Goal: Transaction & Acquisition: Purchase product/service

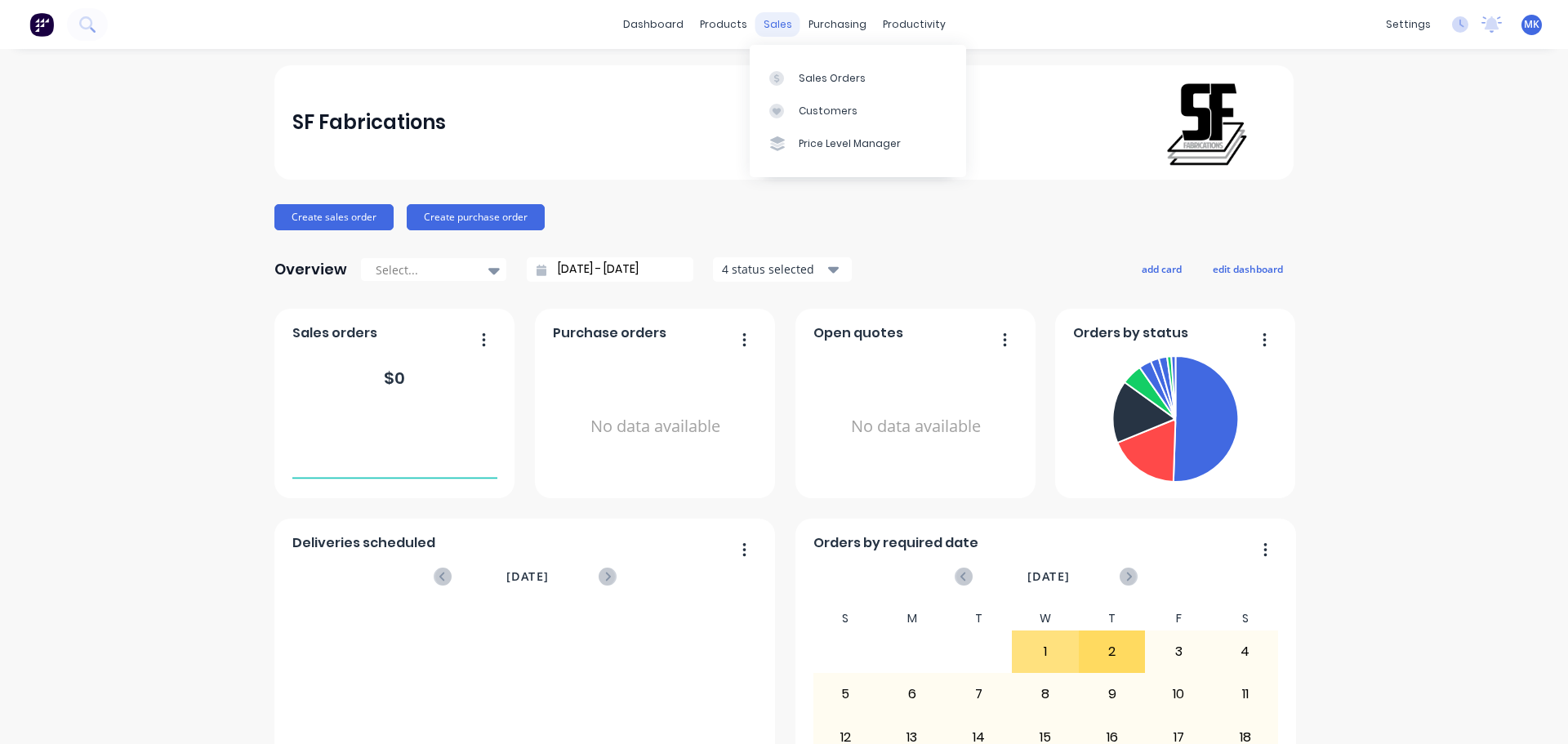
click at [774, 13] on div "sales" at bounding box center [778, 25] width 45 height 25
click at [765, 26] on div "sales" at bounding box center [778, 25] width 45 height 25
click at [813, 76] on div "Sales Orders" at bounding box center [833, 78] width 67 height 15
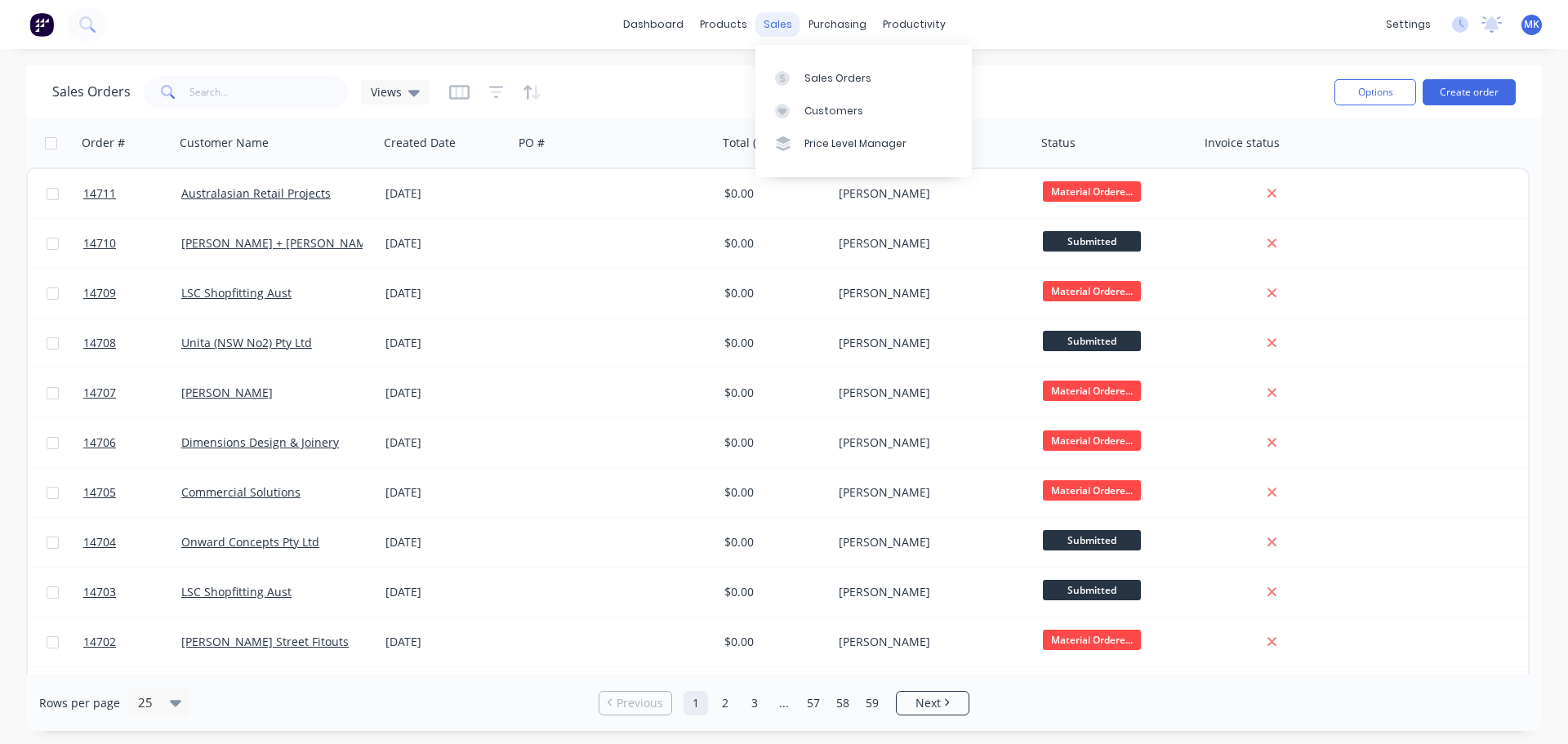
click at [773, 26] on div "sales" at bounding box center [778, 25] width 45 height 25
click at [820, 86] on link "Sales Orders" at bounding box center [863, 77] width 216 height 33
click at [1454, 88] on button "Create order" at bounding box center [1468, 93] width 93 height 26
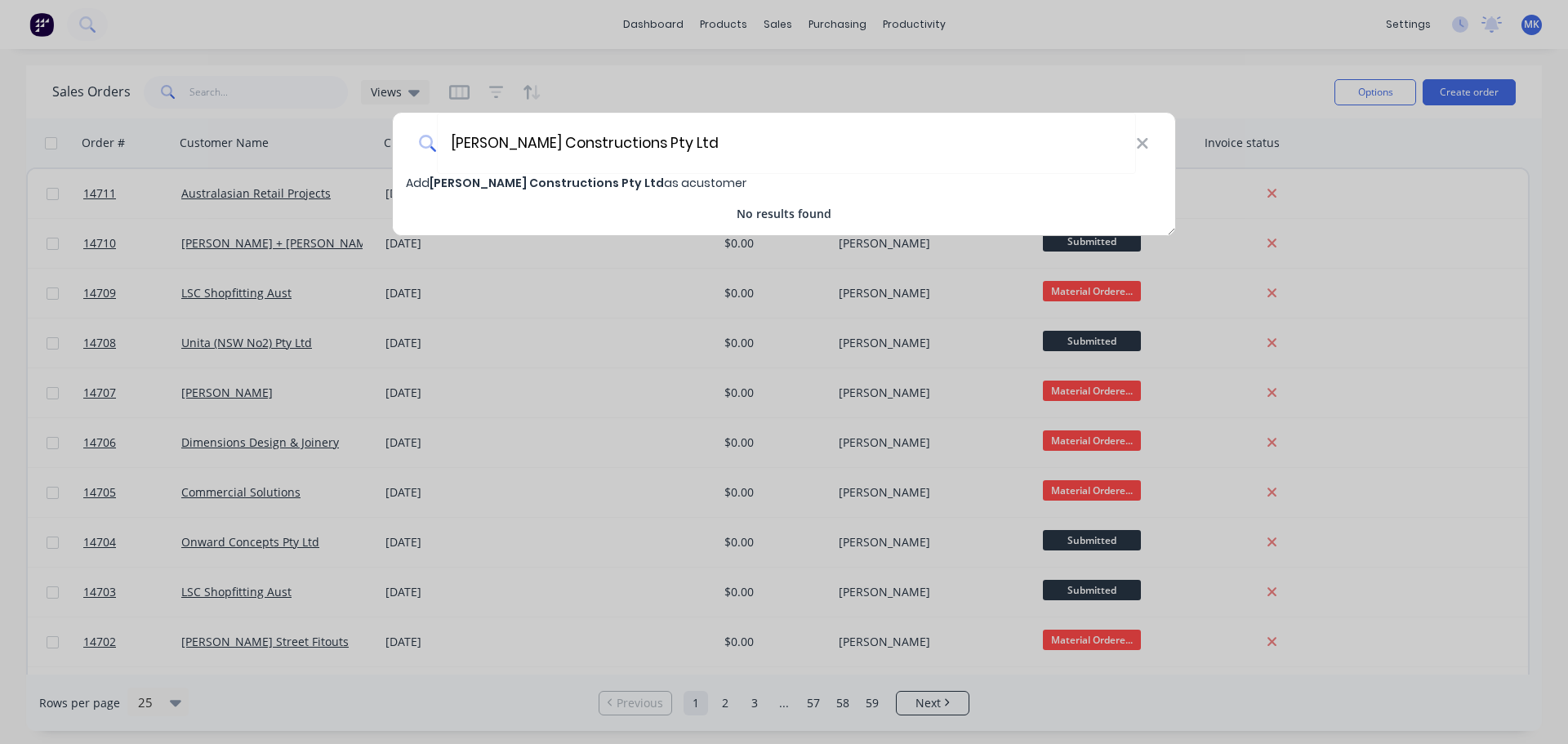
type input "[PERSON_NAME] Constructions Pty Ltd"
click at [533, 182] on span "[PERSON_NAME] Constructions Pty Ltd" at bounding box center [546, 183] width 234 height 16
select select "AU"
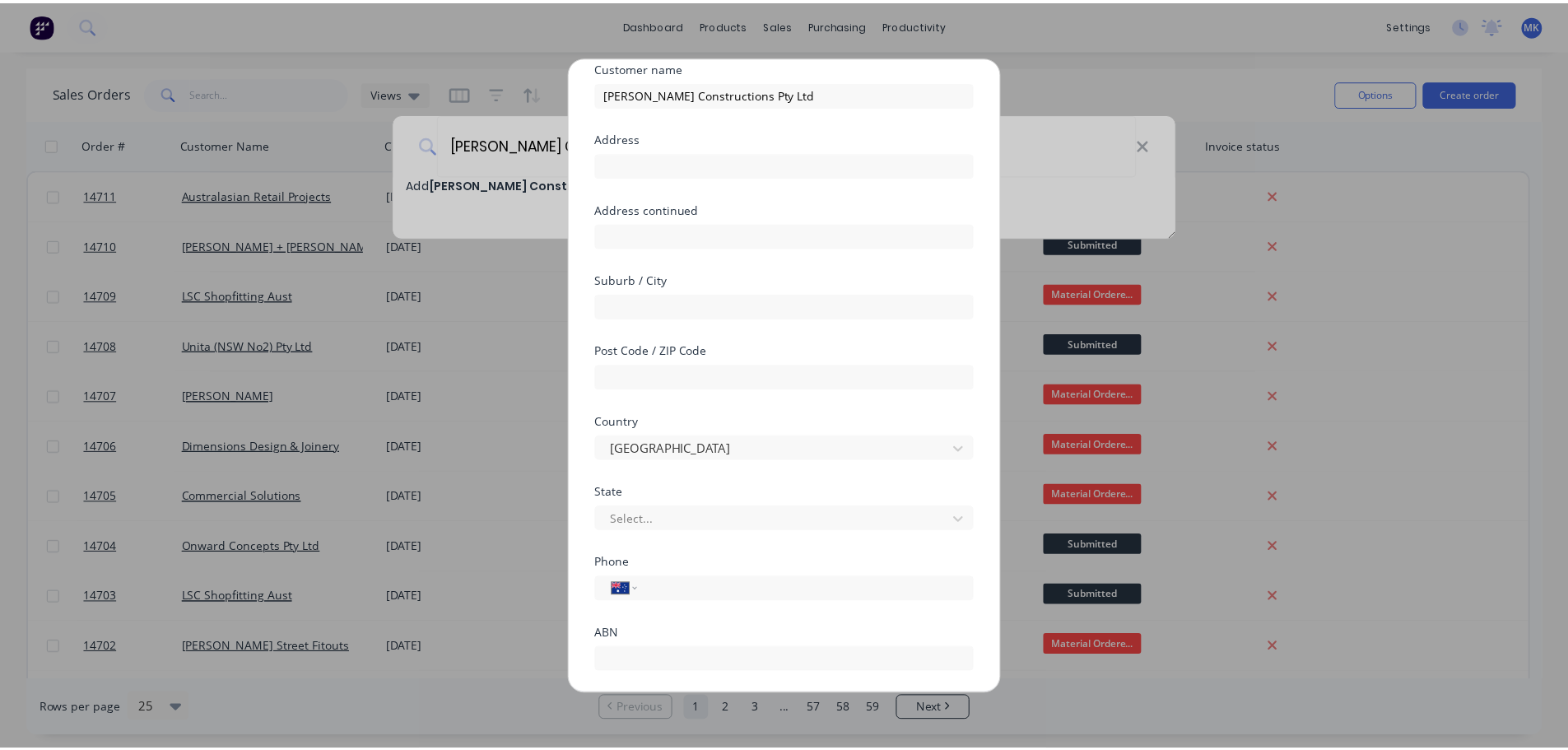
scroll to position [145, 0]
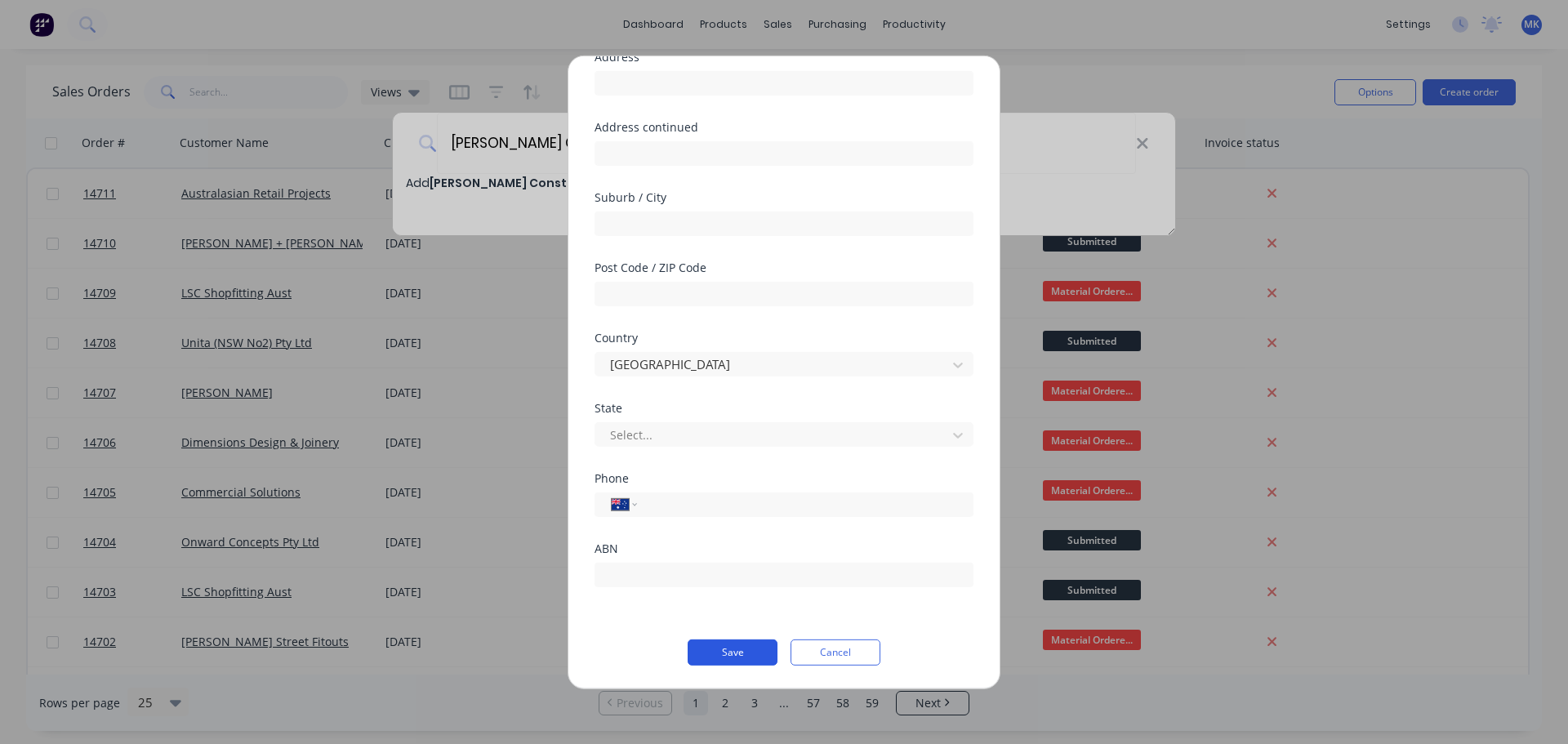
click at [725, 647] on button "Save" at bounding box center [733, 651] width 90 height 26
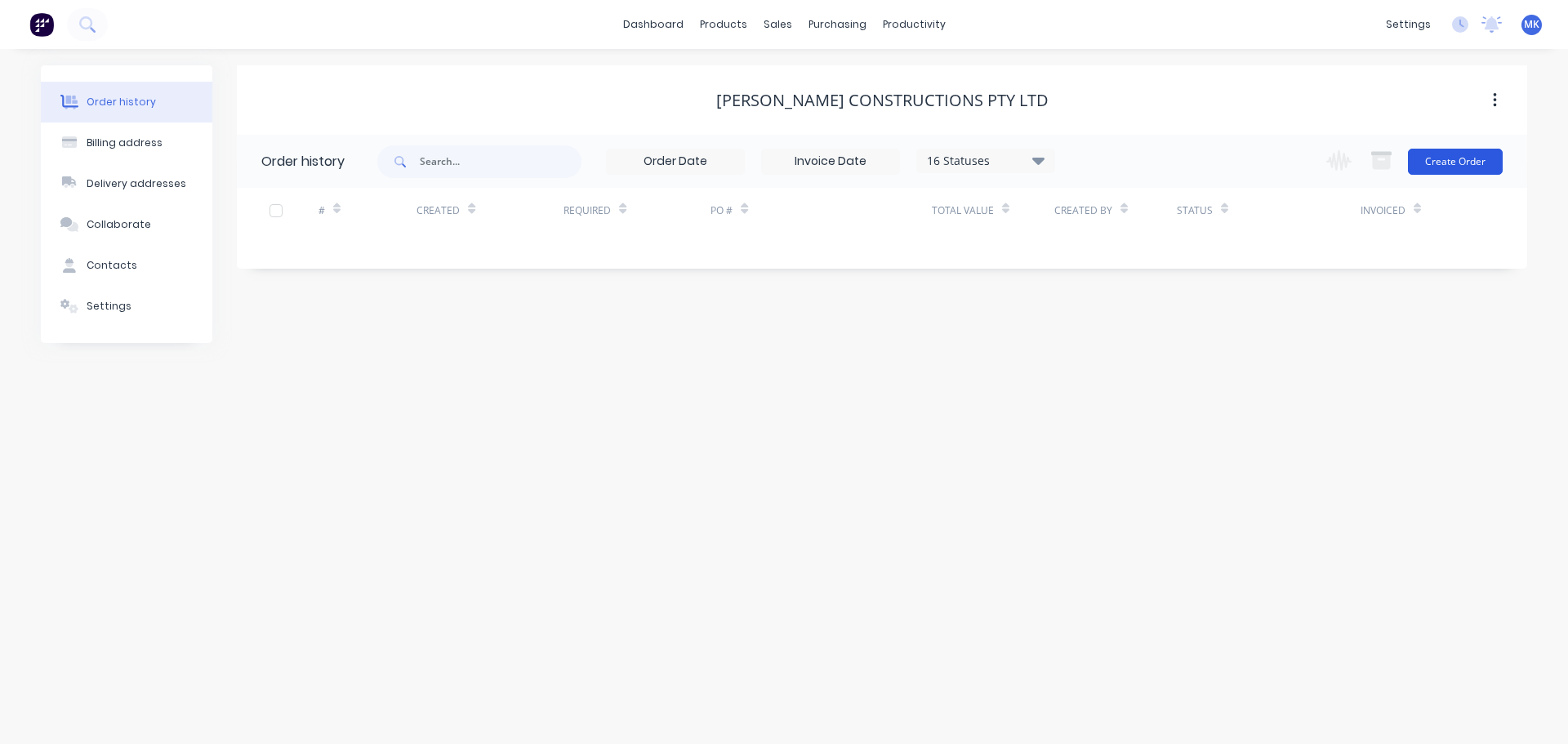
click at [1434, 165] on button "Create Order" at bounding box center [1454, 162] width 94 height 26
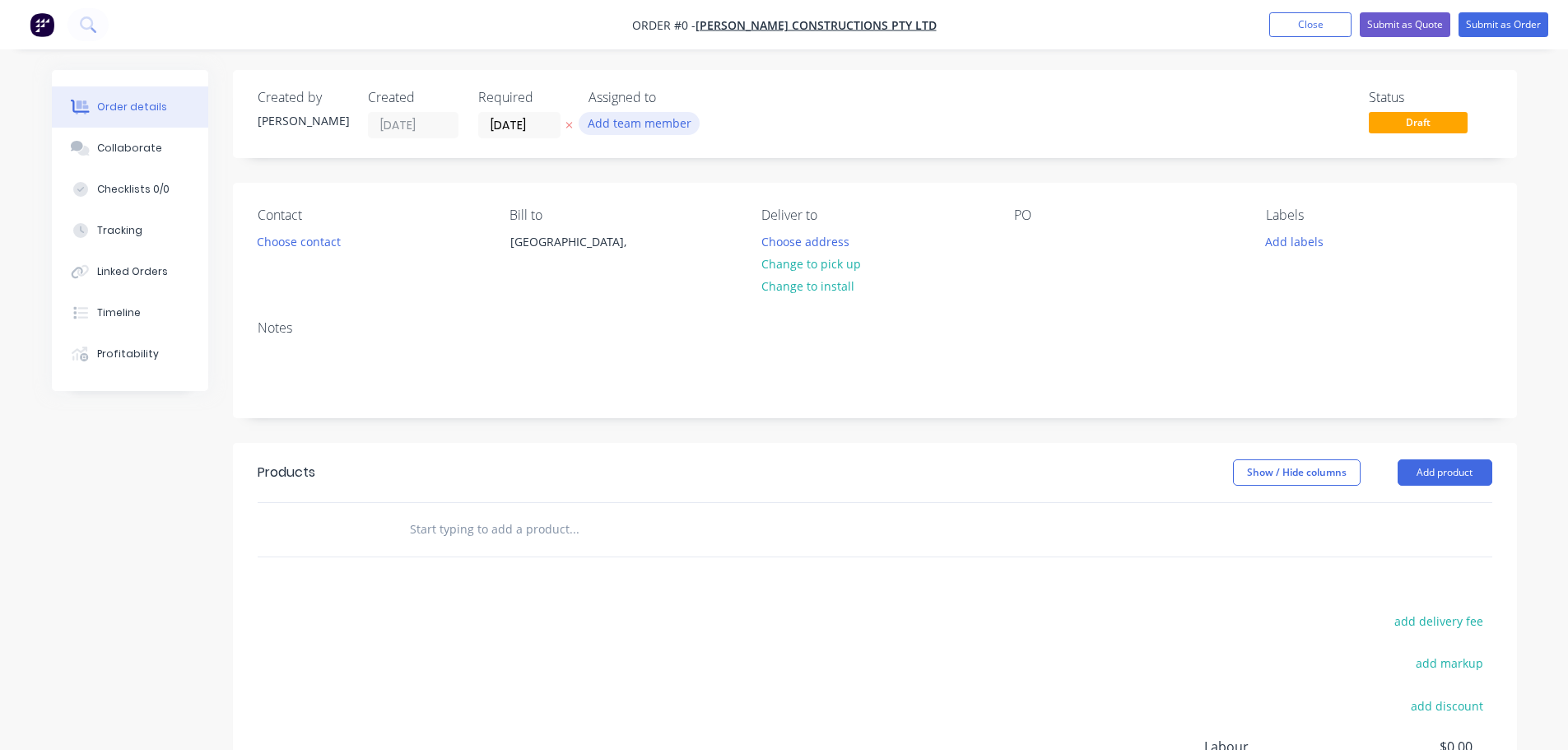
click at [642, 115] on button "Add team member" at bounding box center [639, 123] width 121 height 22
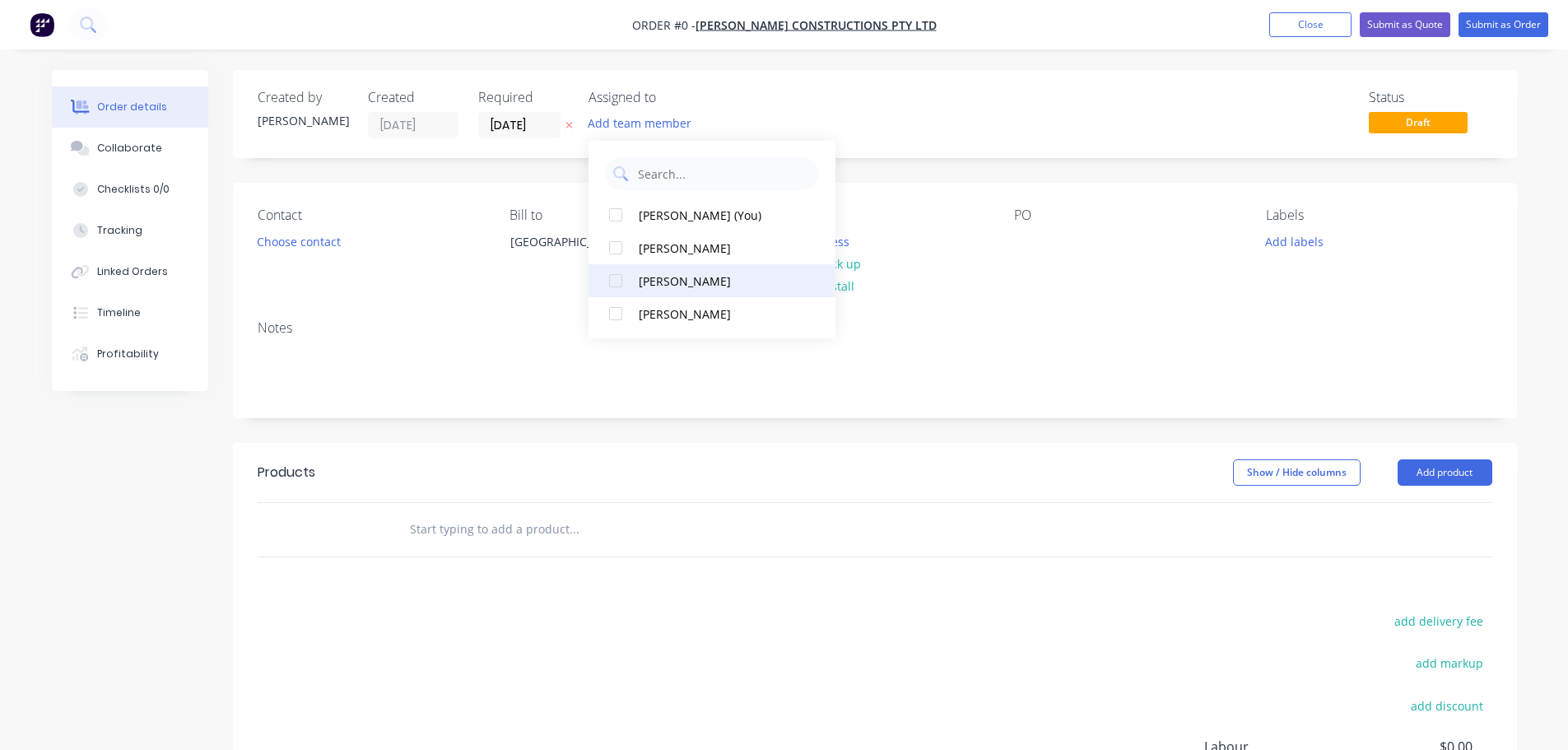
click at [668, 278] on div "[PERSON_NAME]" at bounding box center [721, 280] width 165 height 17
click at [327, 252] on div "Order details Collaborate Checklists 0/0 Tracking Linked Orders Timeline Profit…" at bounding box center [784, 523] width 1498 height 907
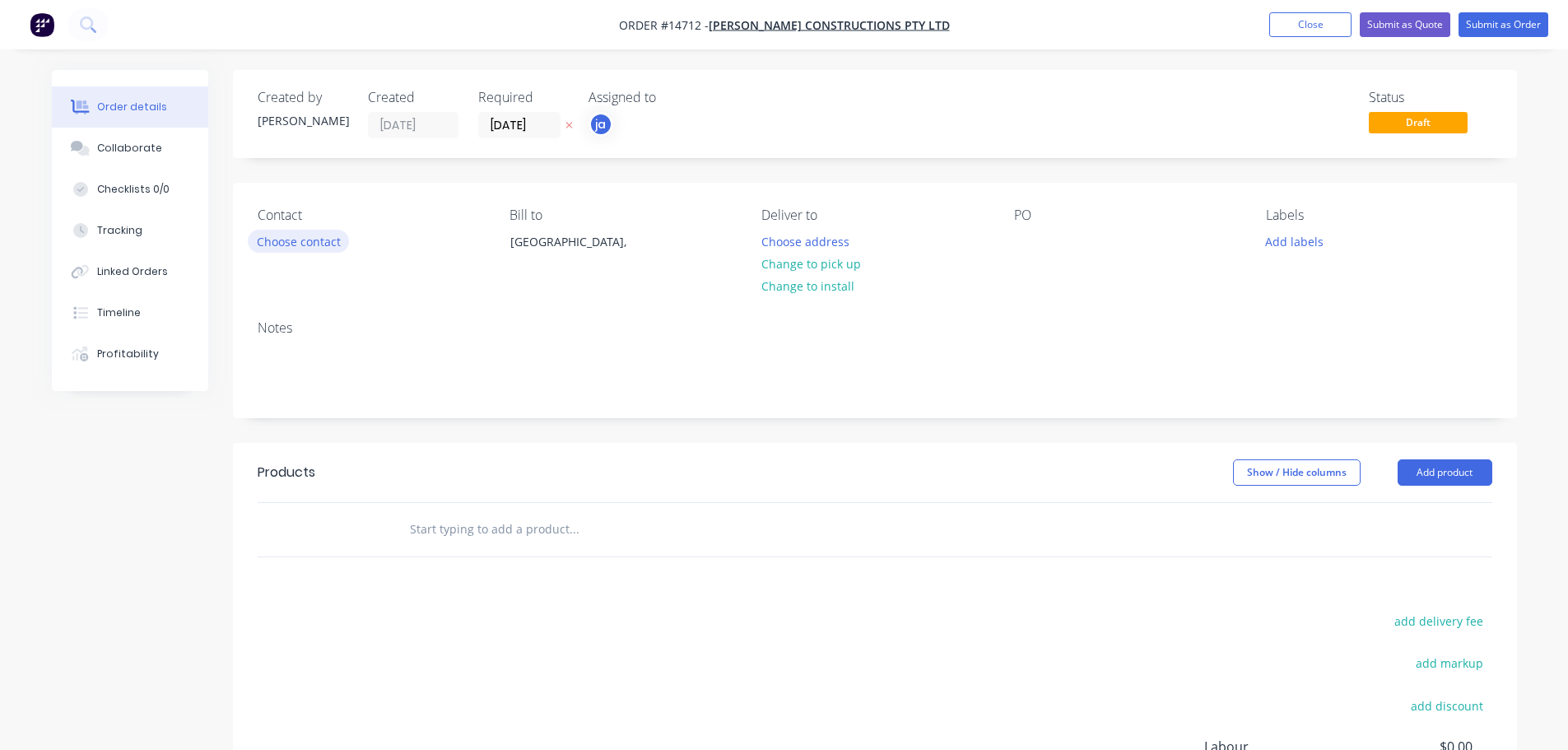
click at [327, 243] on button "Choose contact" at bounding box center [298, 240] width 101 height 22
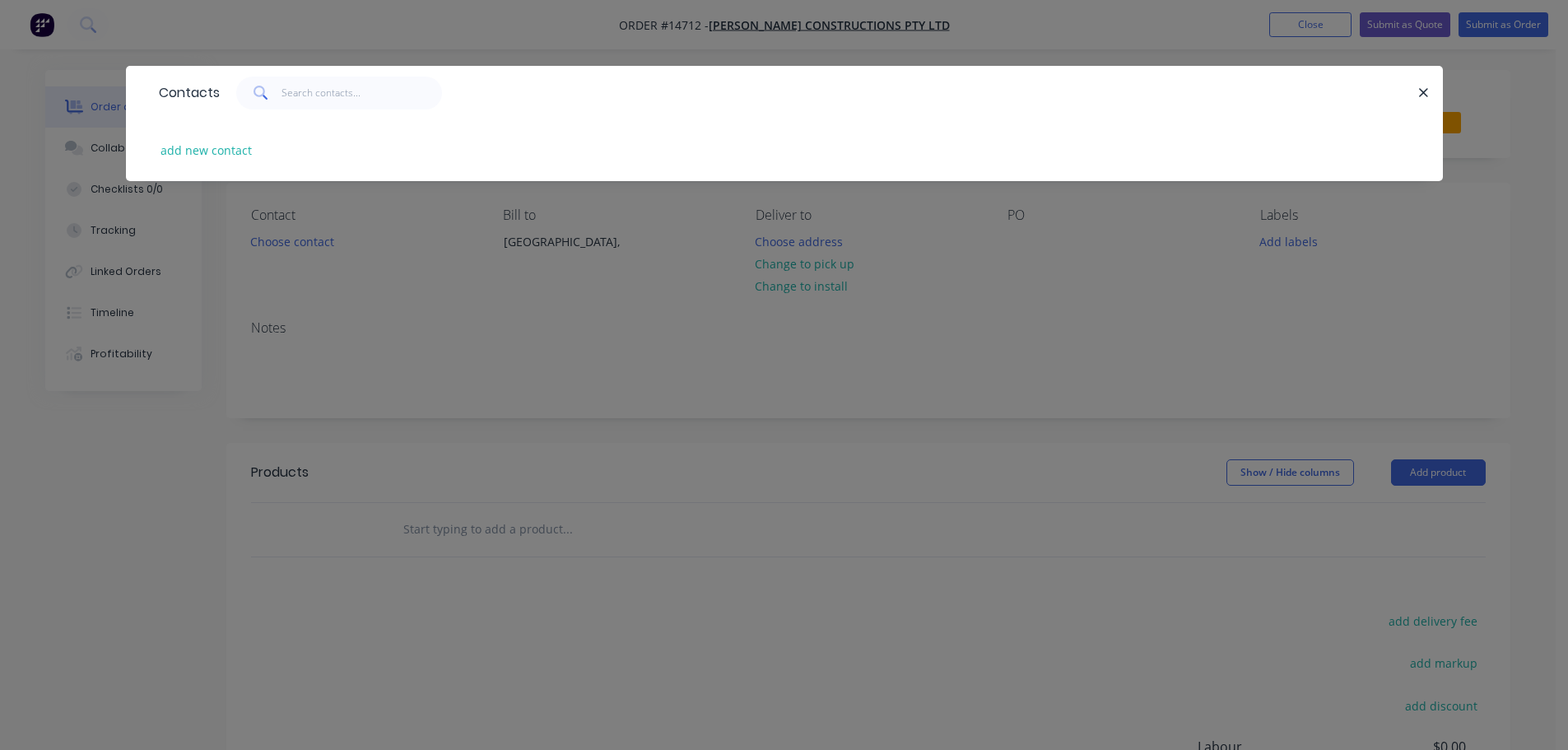
click at [240, 163] on div "add new contact" at bounding box center [784, 149] width 1267 height 61
click at [226, 148] on button "add new contact" at bounding box center [206, 149] width 109 height 22
select select "AU"
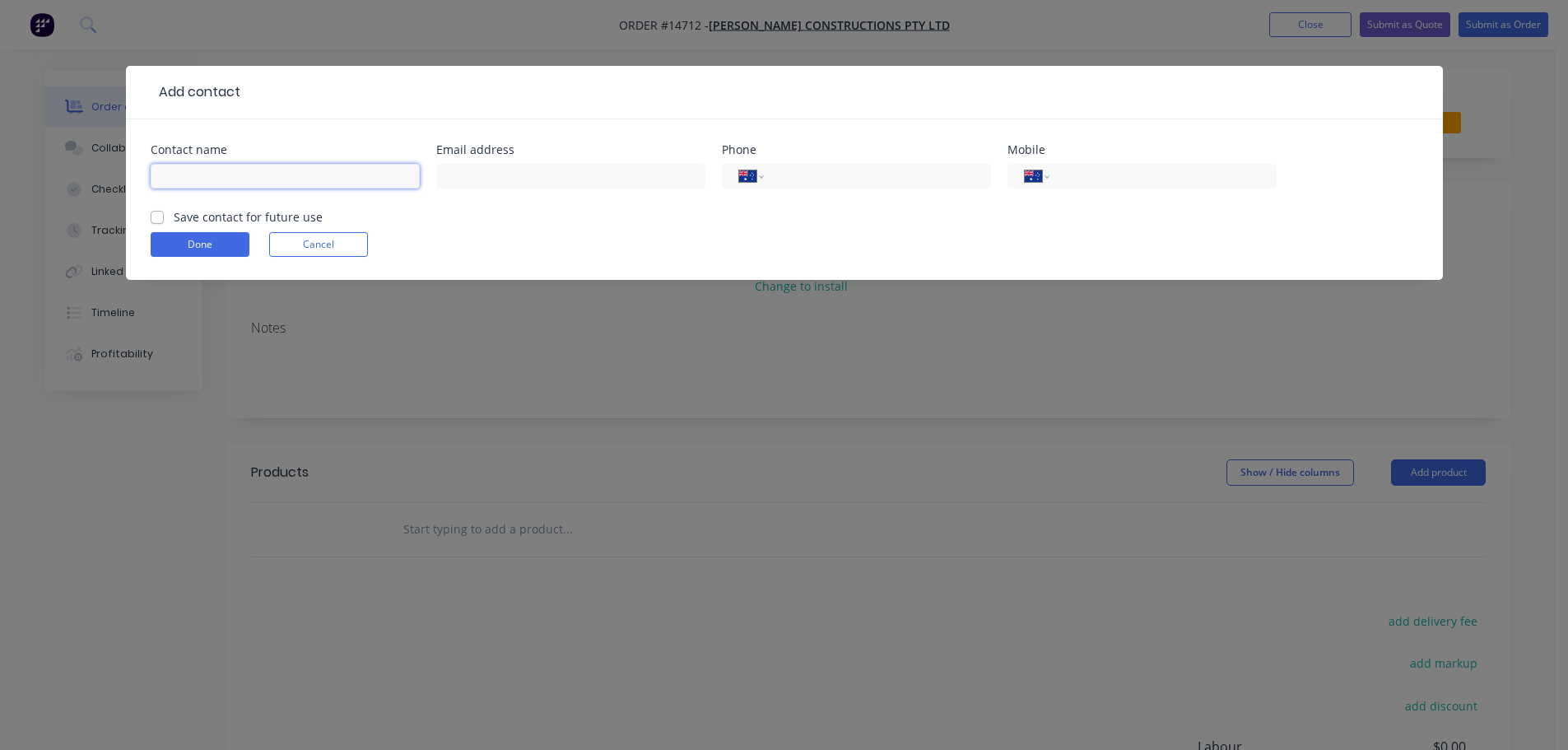
click at [281, 181] on input "text" at bounding box center [285, 176] width 269 height 25
type input "[PERSON_NAME]"
click at [214, 233] on button "Done" at bounding box center [199, 245] width 99 height 25
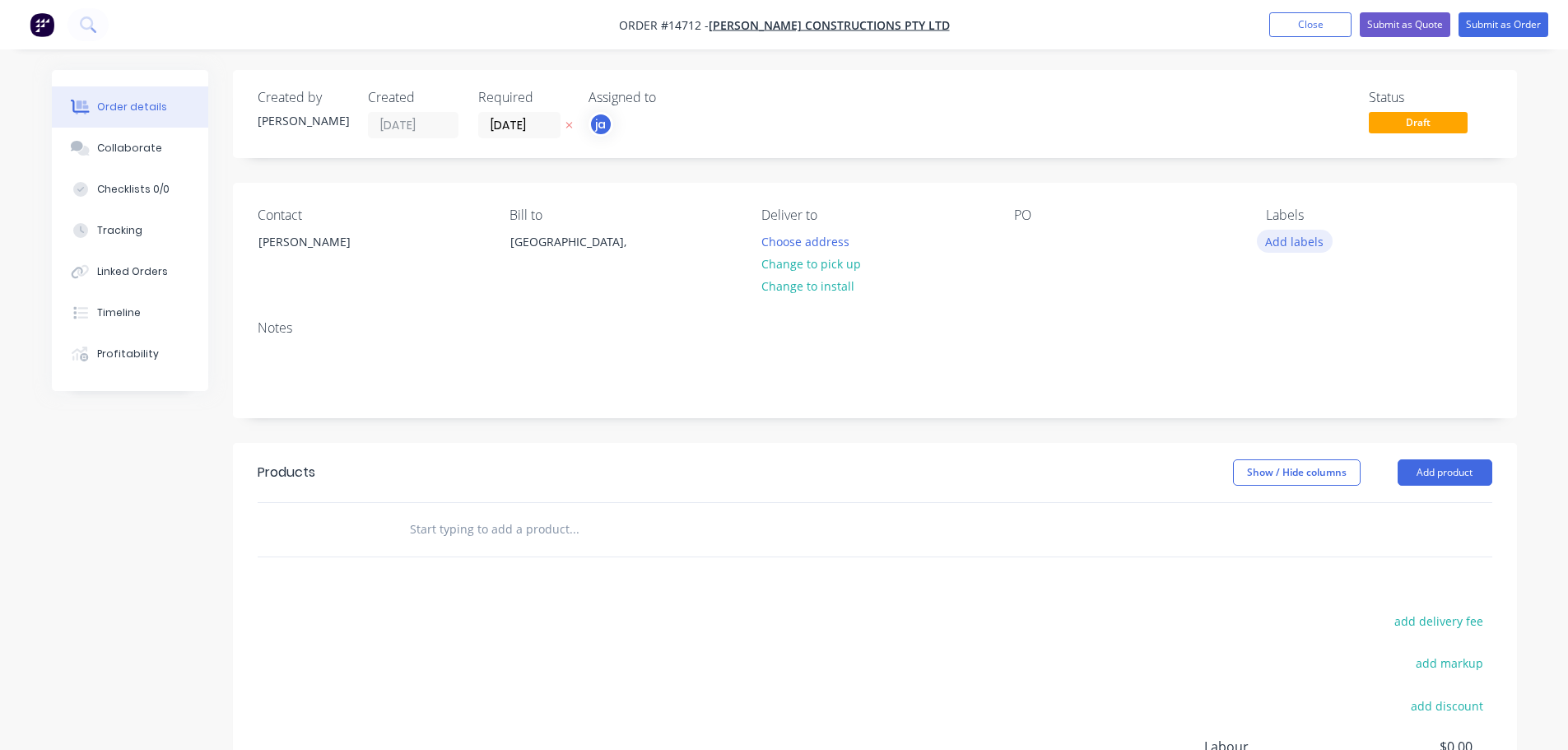
click at [1302, 237] on button "Add labels" at bounding box center [1294, 240] width 76 height 22
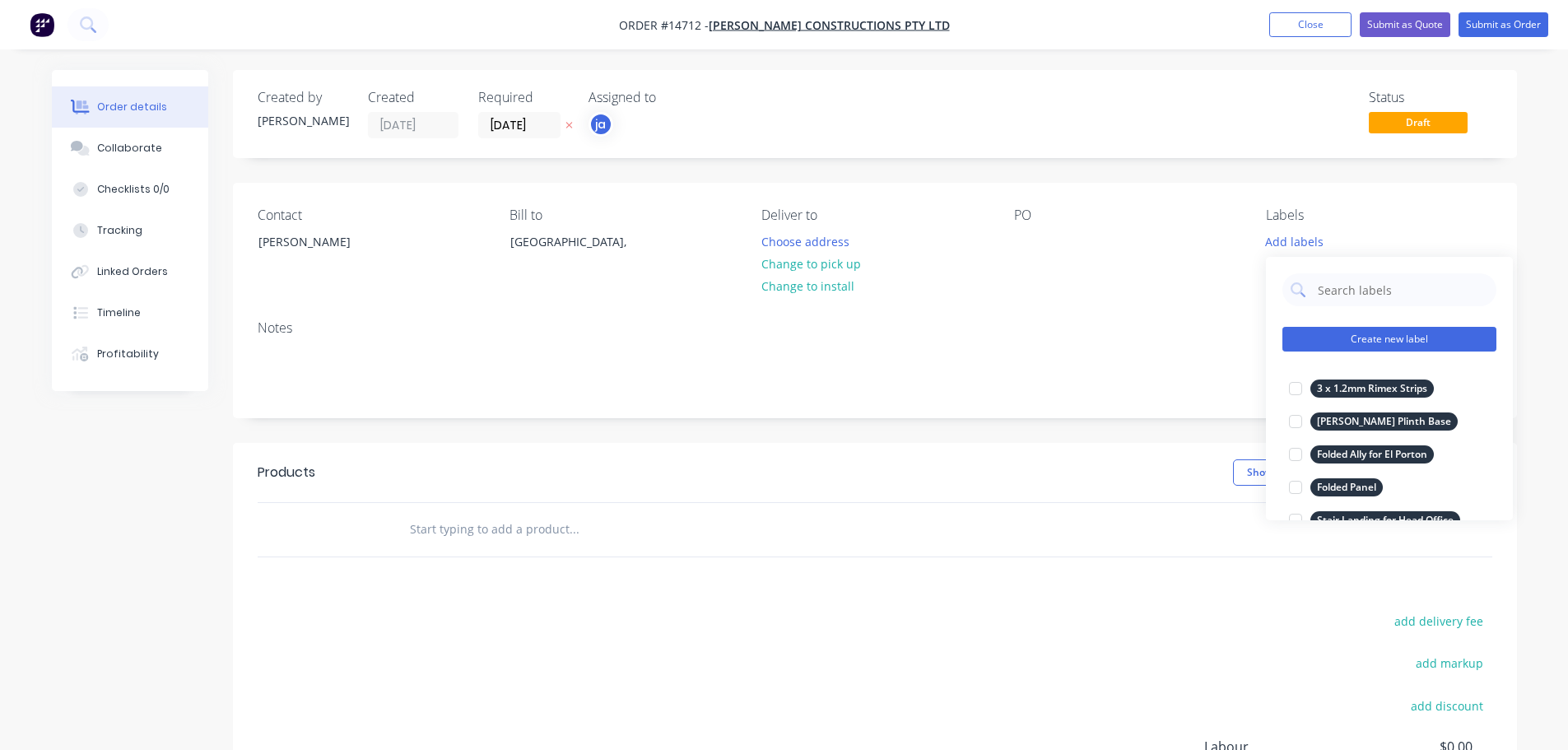
click at [1383, 327] on button "Create new label" at bounding box center [1389, 339] width 214 height 25
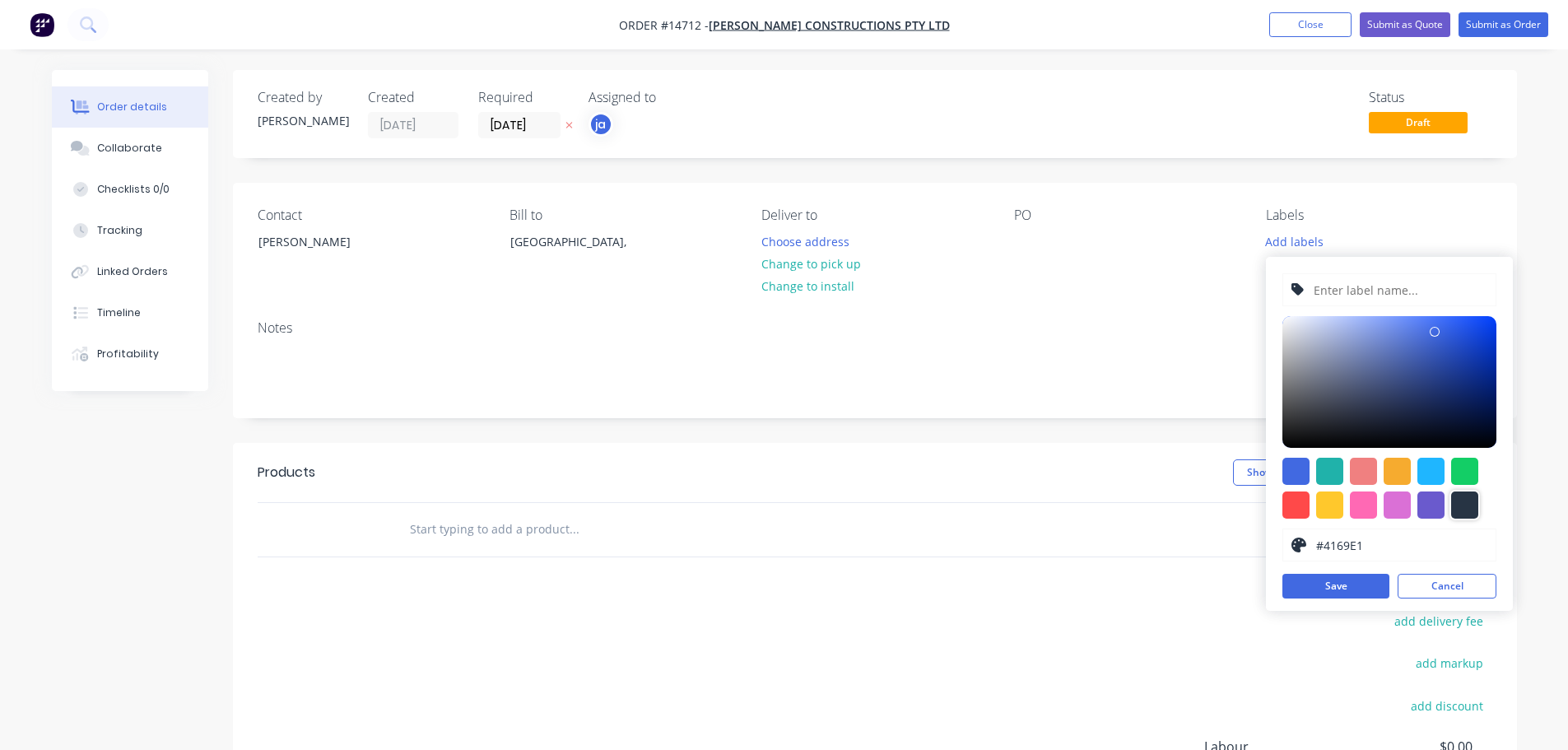
click at [1472, 514] on div at bounding box center [1465, 504] width 28 height 28
type input "#273444"
click at [1389, 302] on input "text" at bounding box center [1399, 289] width 175 height 31
paste input "[PERSON_NAME][EMAIL_ADDRESS][PERSON_NAME][DOMAIN_NAME]"
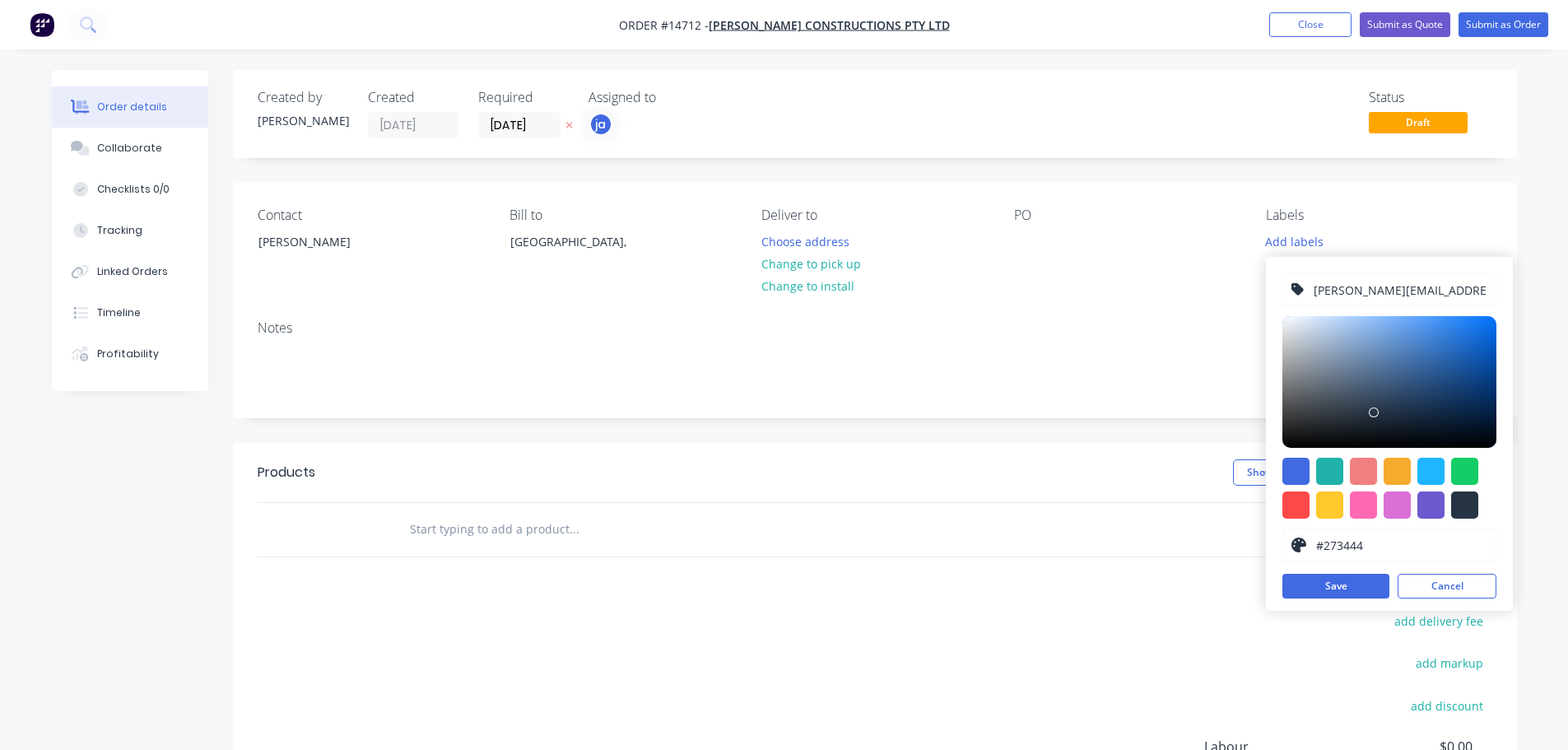
click at [1394, 275] on input "[PERSON_NAME][EMAIL_ADDRESS][PERSON_NAME][DOMAIN_NAME]" at bounding box center [1399, 289] width 175 height 31
click at [1394, 286] on input "[PERSON_NAME][EMAIL_ADDRESS][PERSON_NAME][DOMAIN_NAME]" at bounding box center [1399, 289] width 175 height 31
paste input "3 x Brass Drip Trays"
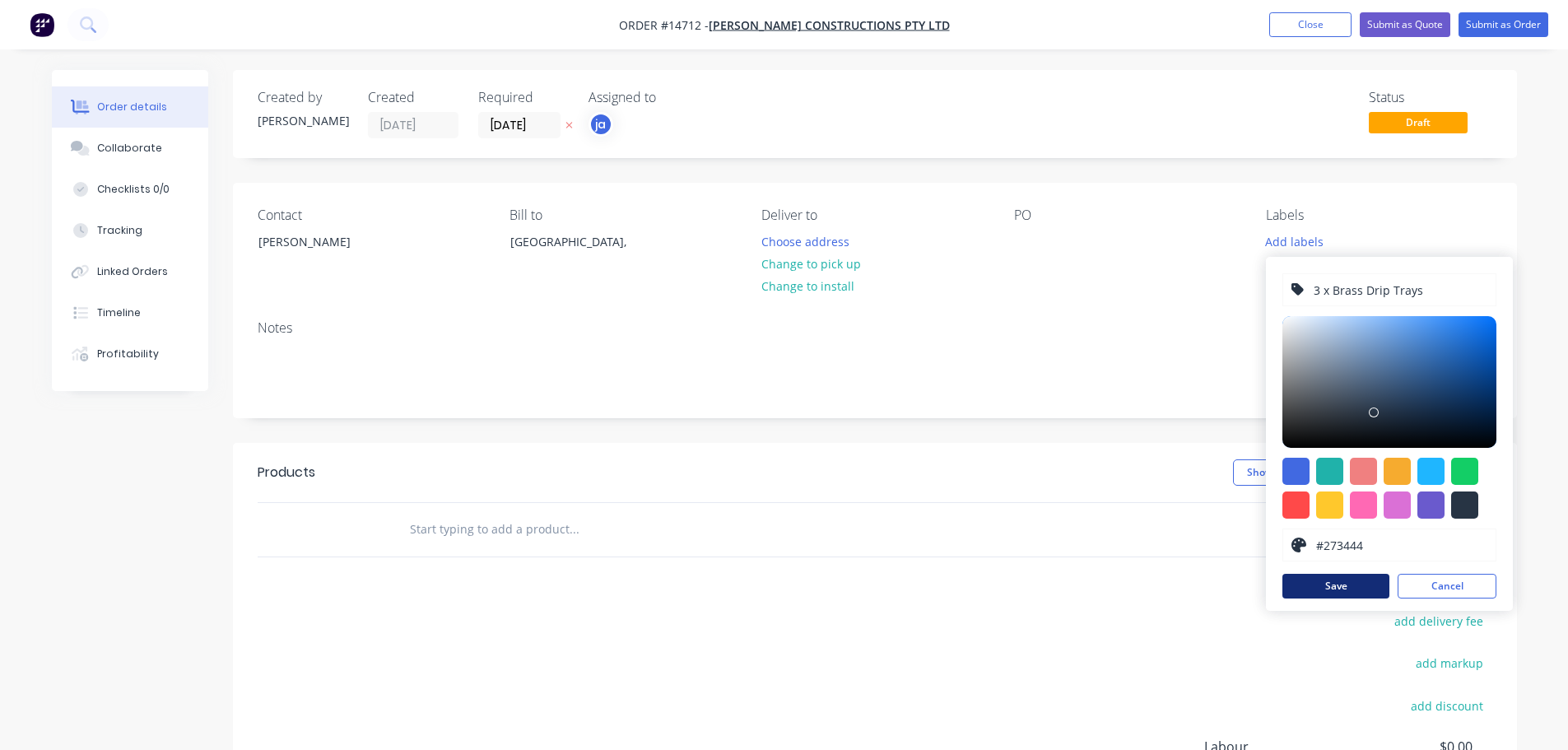
type input "3 x Brass Drip Trays"
click at [1354, 589] on button "Save" at bounding box center [1336, 586] width 107 height 25
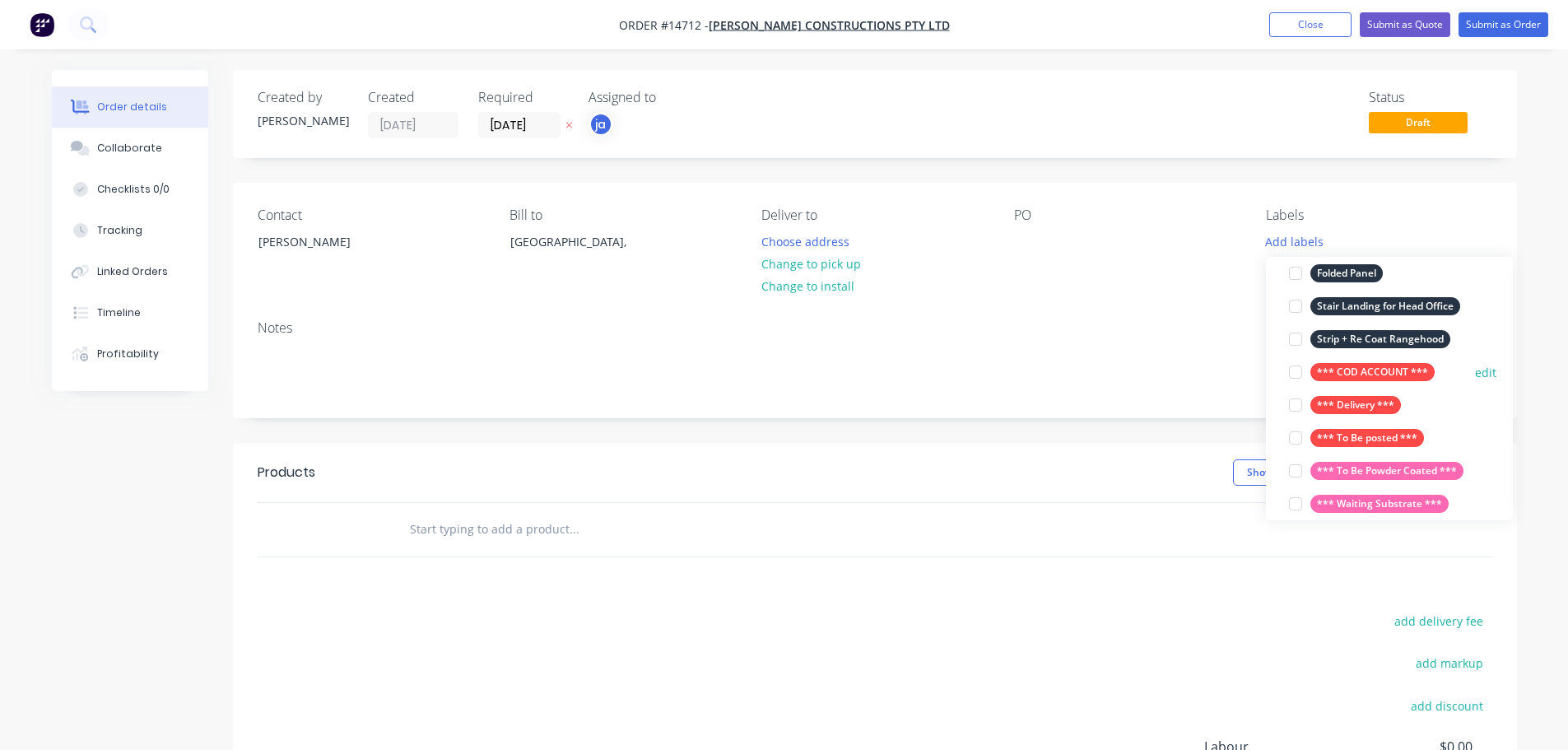
click at [1382, 369] on div "*** COD ACCOUNT ***" at bounding box center [1372, 372] width 125 height 18
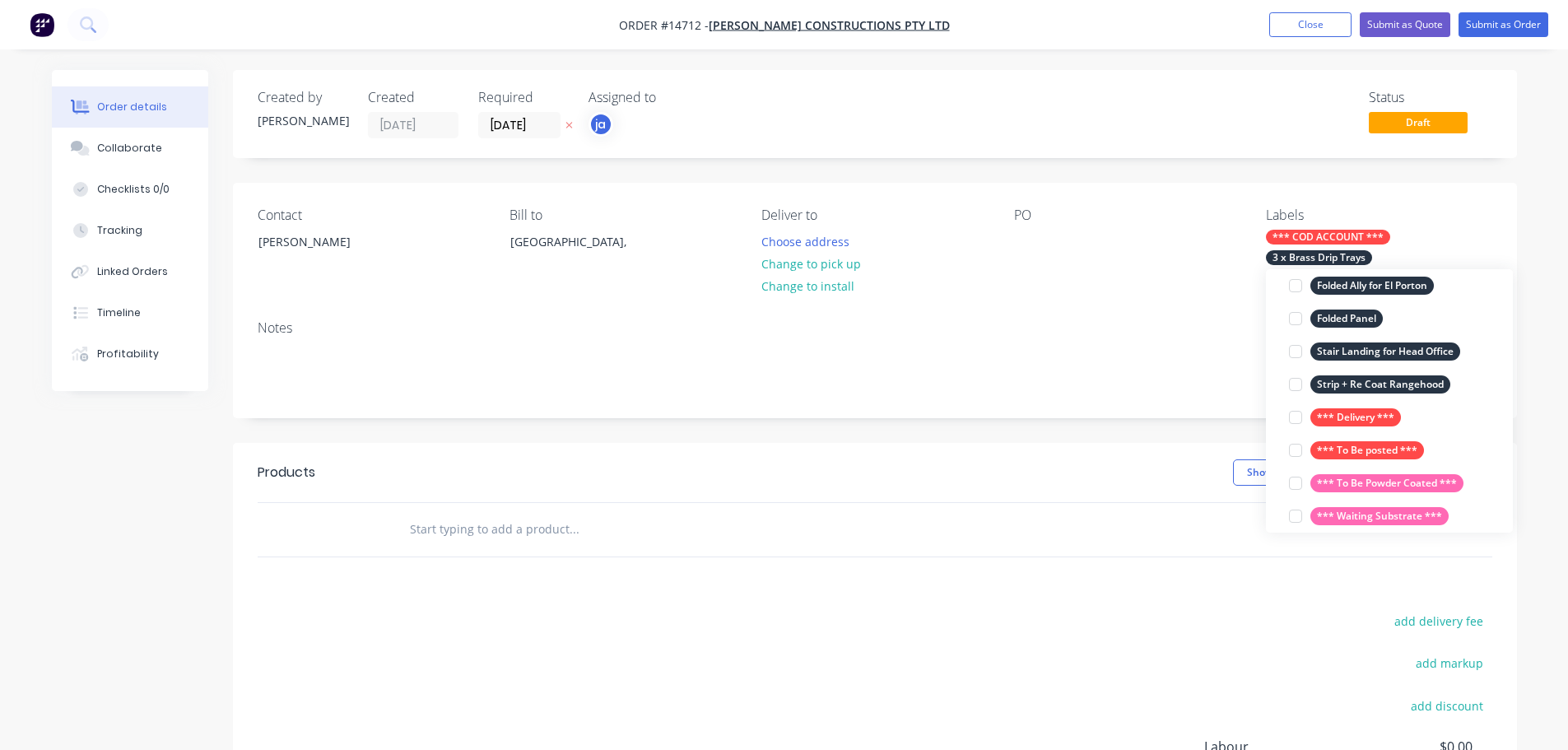
scroll to position [16, 0]
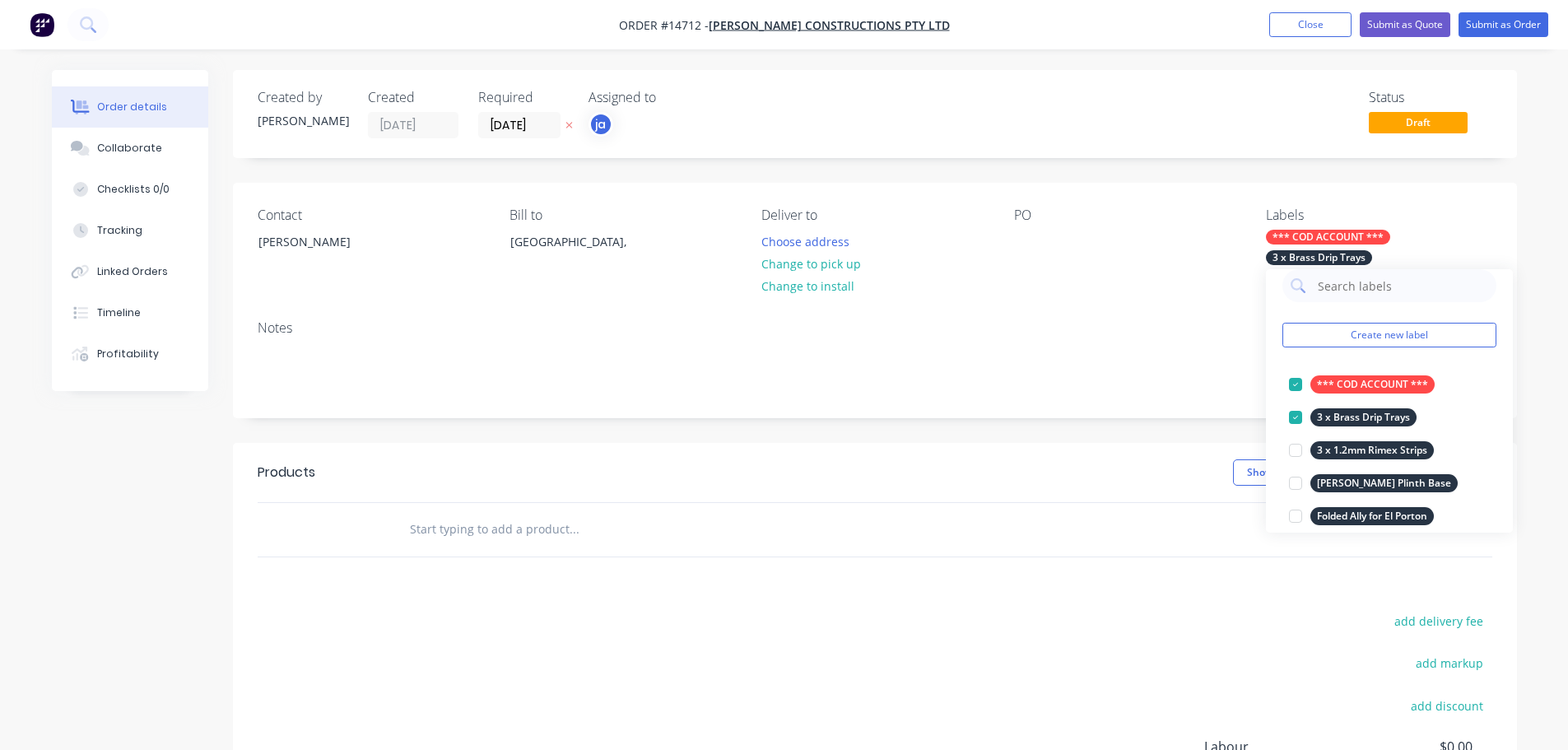
click at [583, 528] on input "text" at bounding box center [574, 528] width 329 height 33
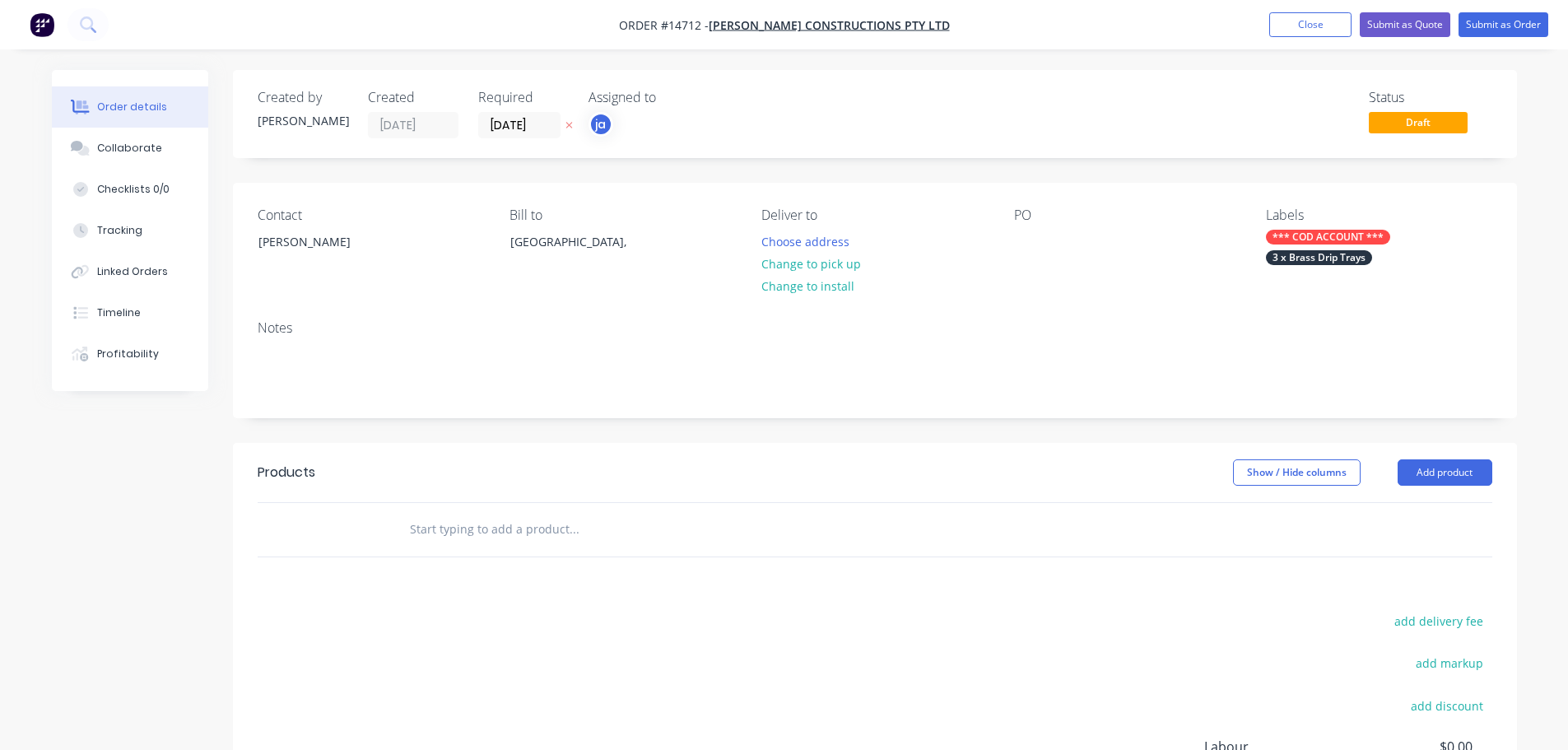
paste input "3 x Brass Drip Trays"
type input "3 x Brass Drip Trays"
click at [590, 588] on button "Add 3 x Brass Drip [PERSON_NAME] to order" at bounding box center [662, 591] width 494 height 52
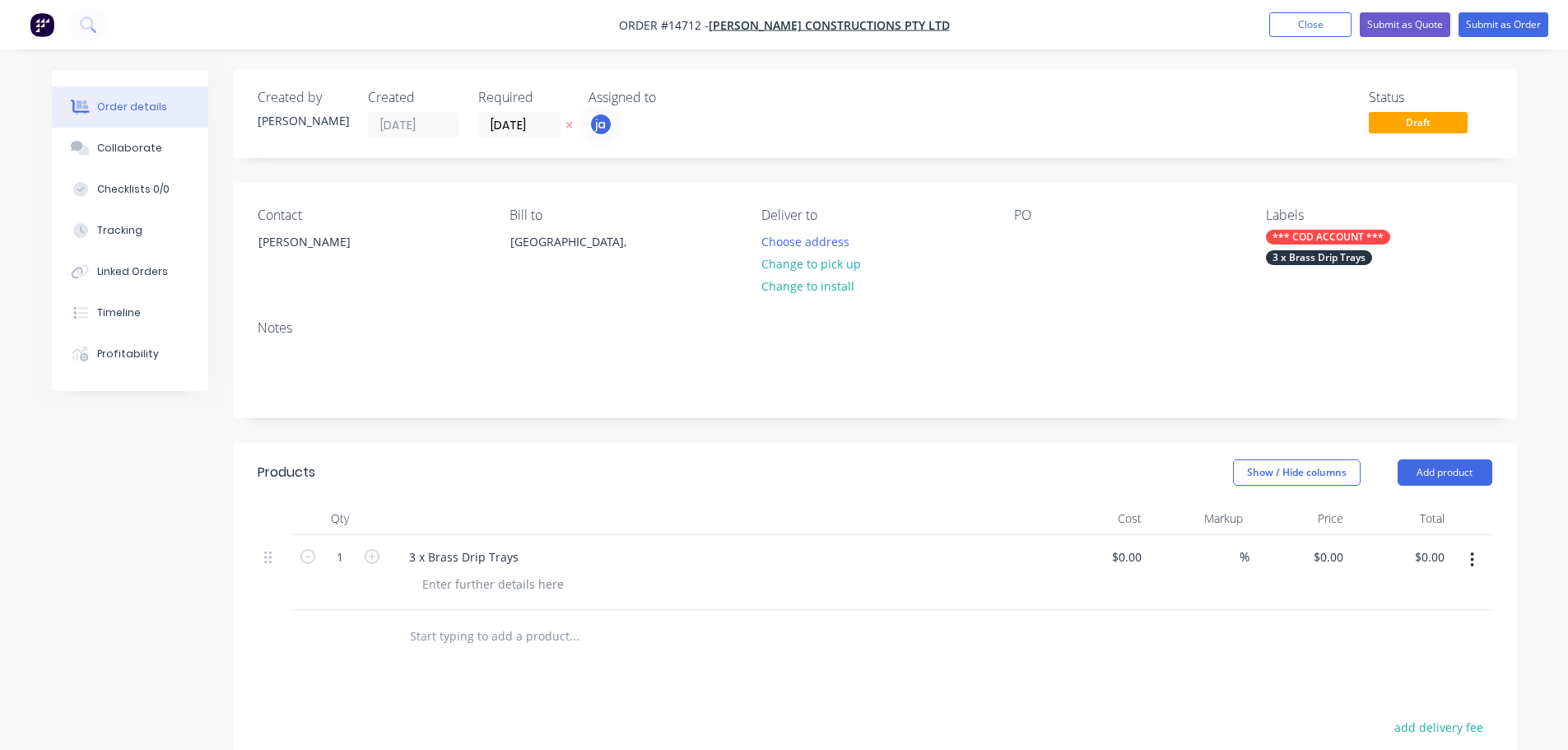
click at [1329, 237] on div "*** COD ACCOUNT ***" at bounding box center [1328, 237] width 125 height 15
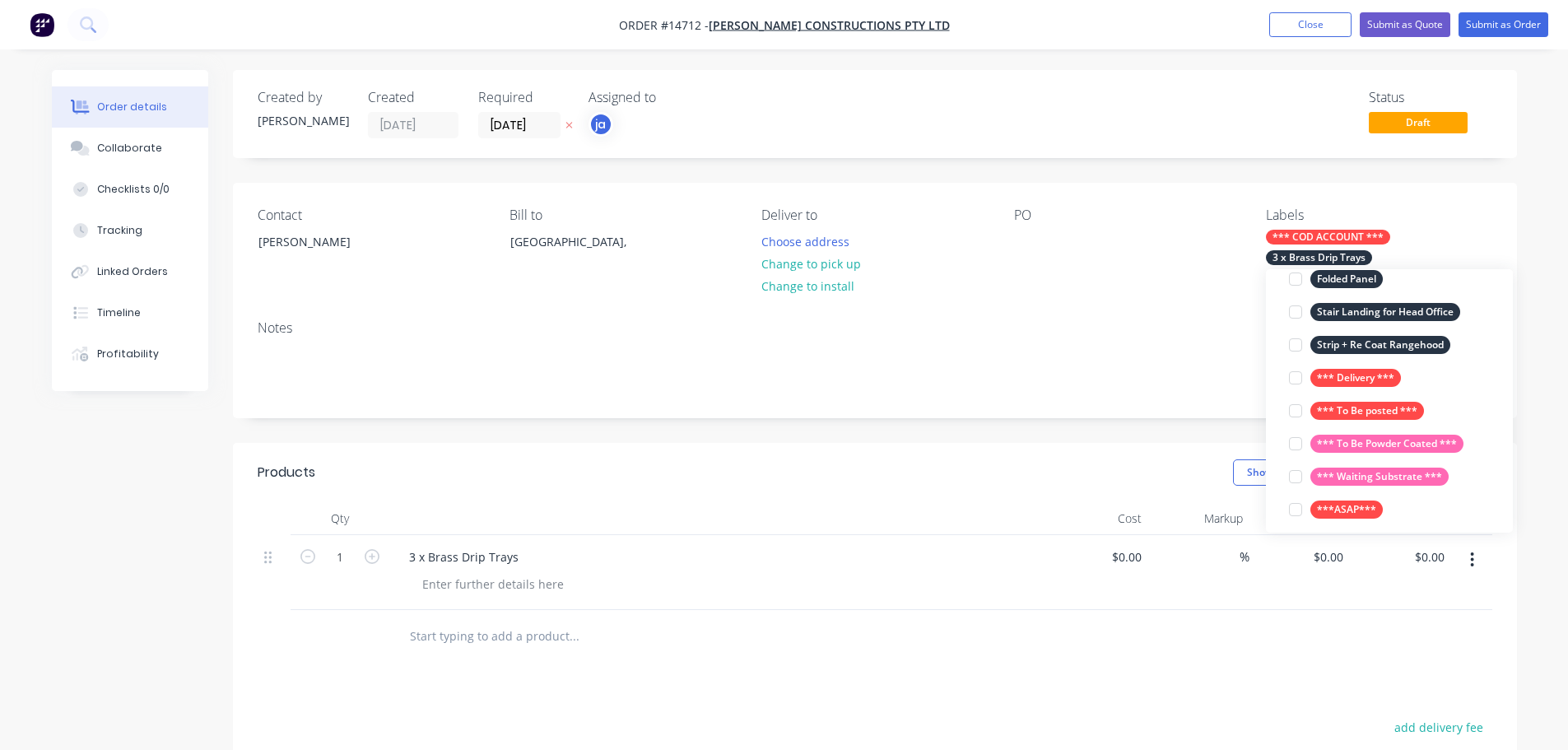
scroll to position [246, 0]
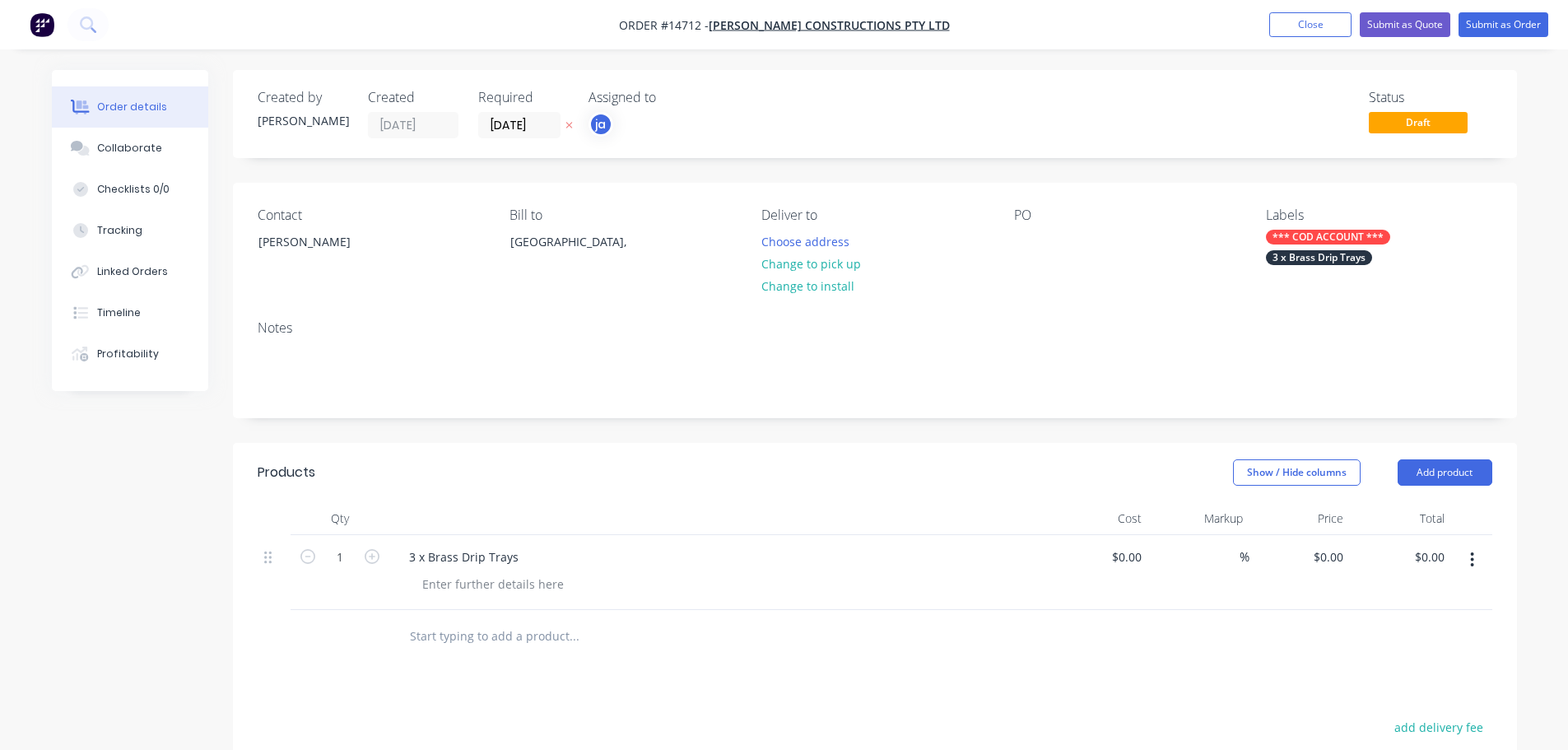
click at [753, 477] on div "Show / Hide columns Add product" at bounding box center [1006, 472] width 972 height 27
click at [1528, 14] on button "Submit as Order" at bounding box center [1503, 25] width 90 height 25
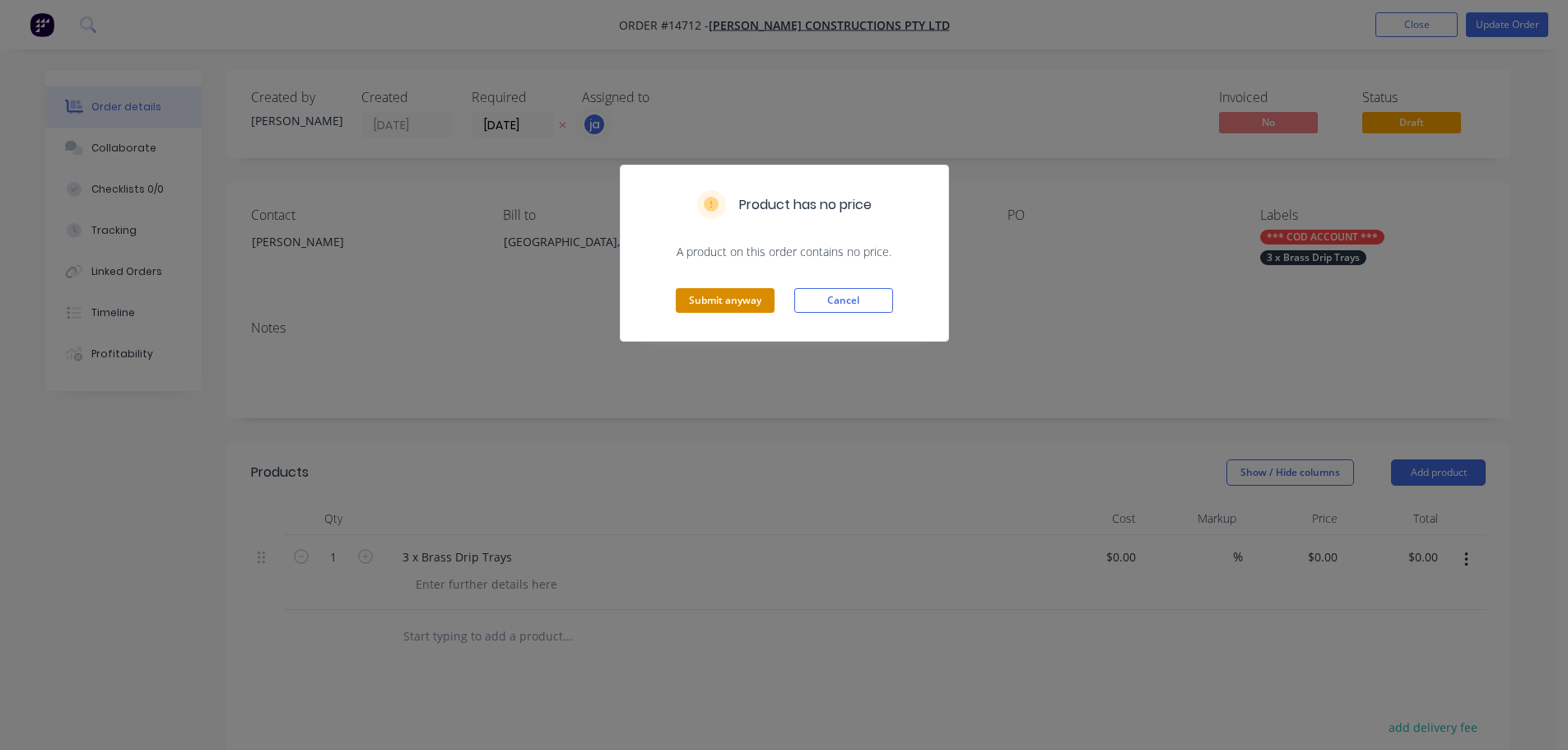
click at [720, 289] on button "Submit anyway" at bounding box center [724, 301] width 99 height 25
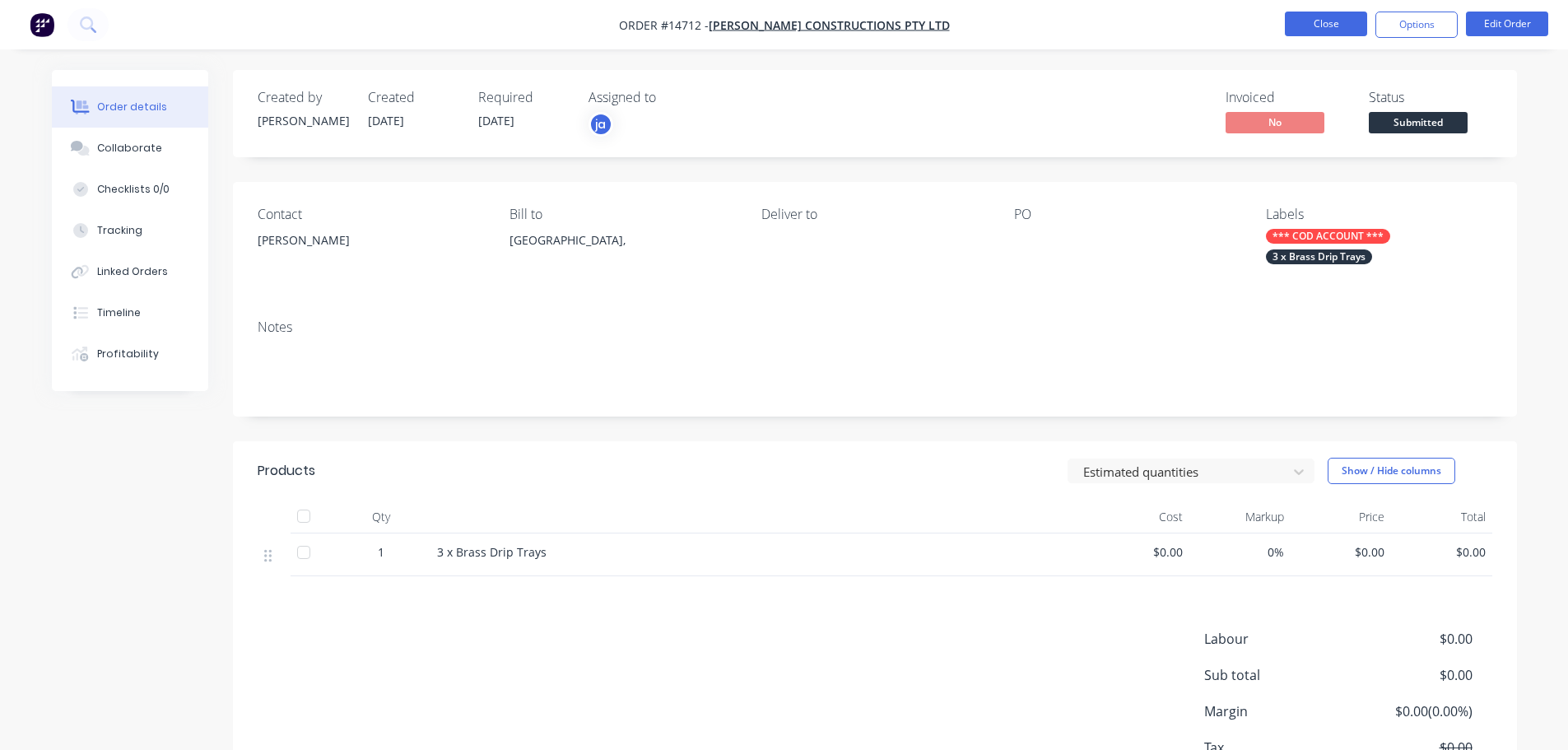
click at [1308, 15] on button "Close" at bounding box center [1326, 24] width 82 height 25
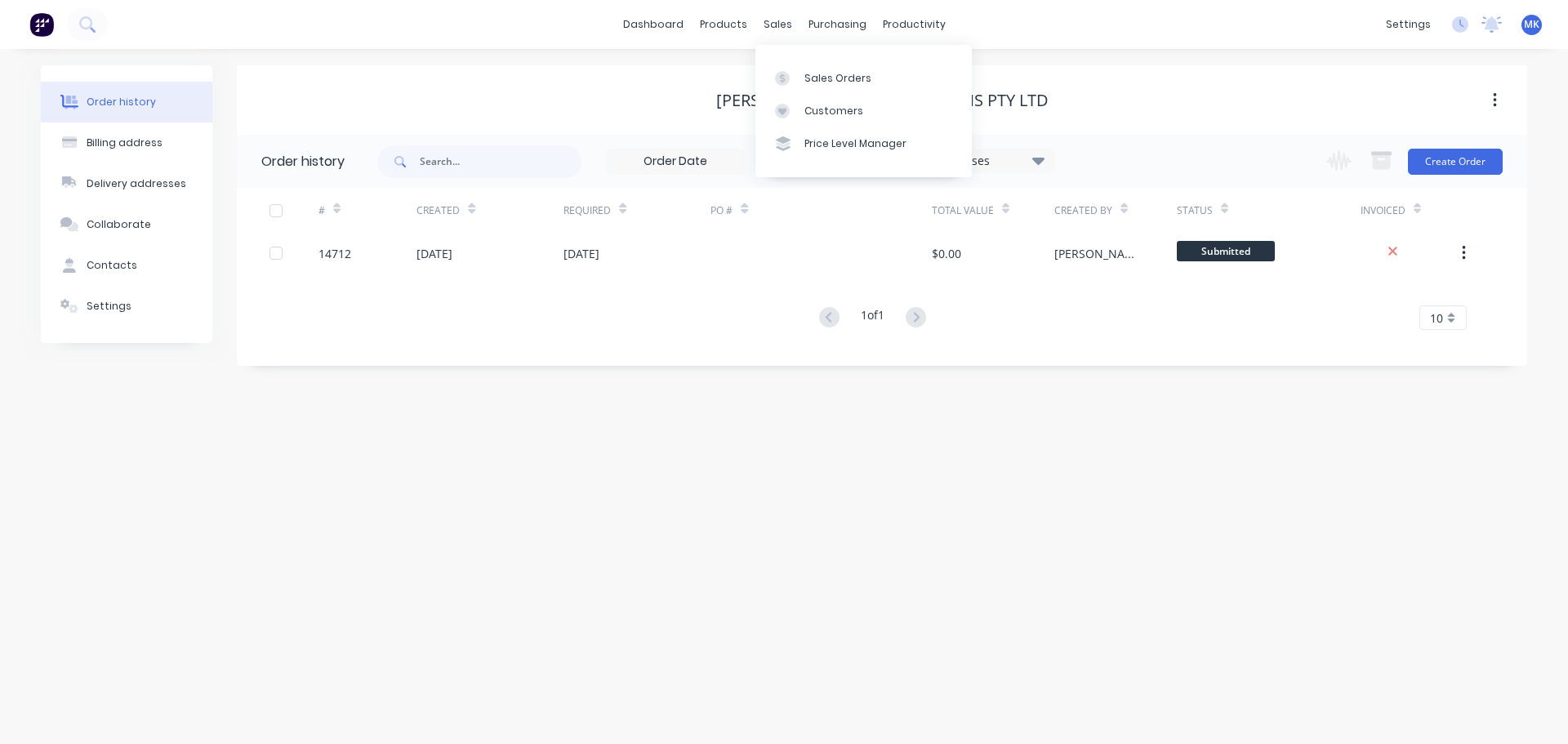
drag, startPoint x: 765, startPoint y: 20, endPoint x: 795, endPoint y: 56, distance: 46.9
click at [767, 21] on div "sales" at bounding box center [778, 25] width 45 height 25
click at [802, 71] on link "Sales Orders" at bounding box center [863, 77] width 216 height 33
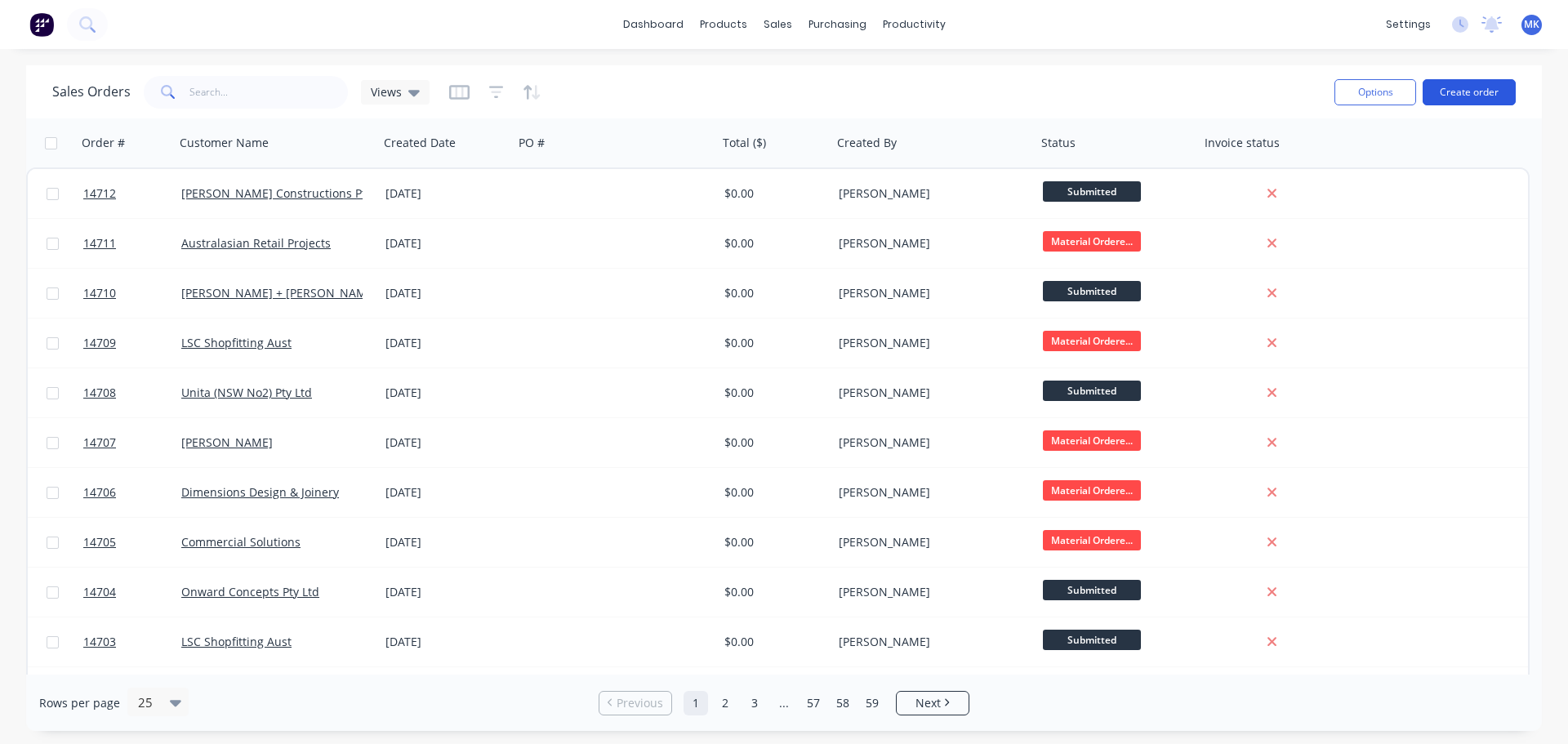
click at [1504, 88] on button "Create order" at bounding box center [1468, 93] width 93 height 26
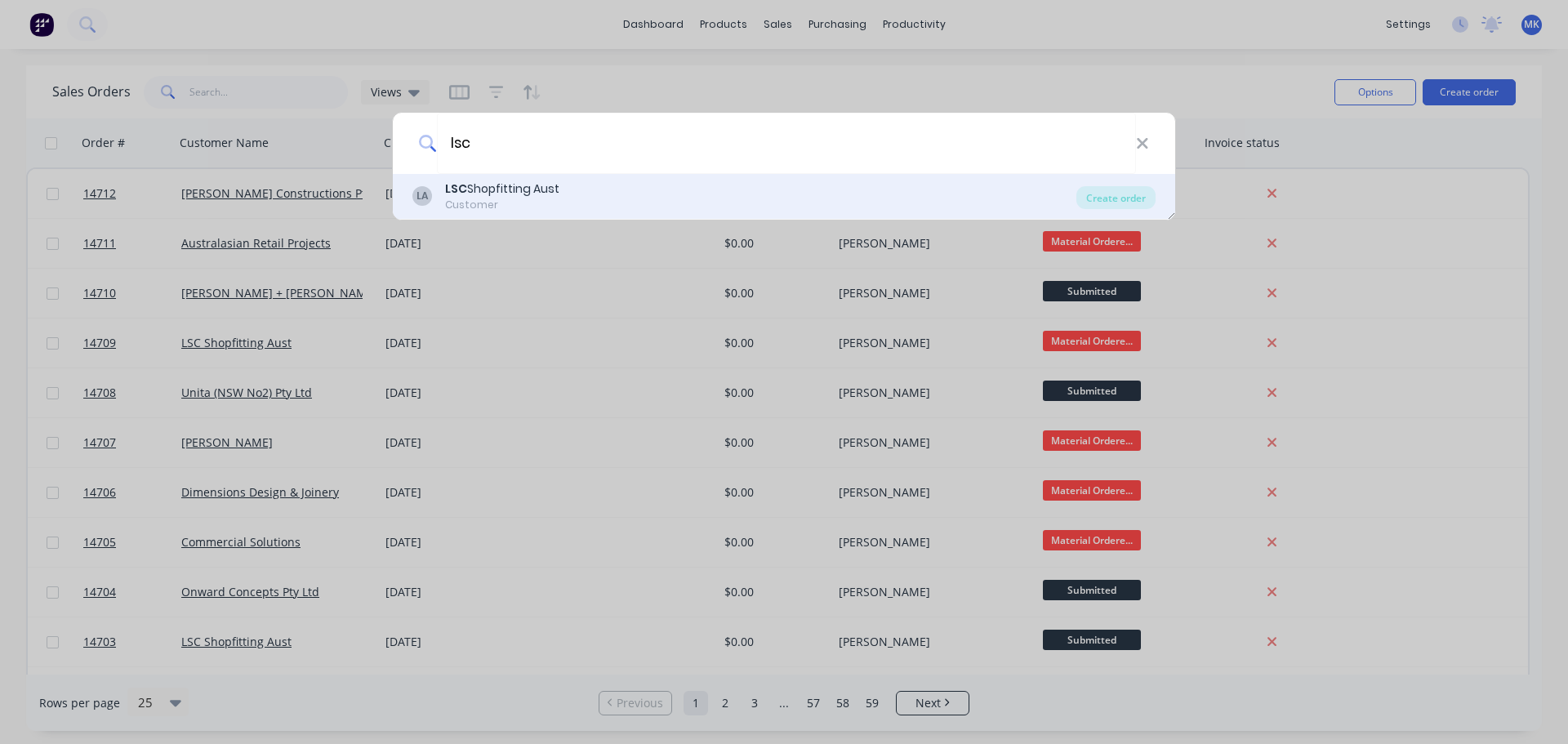
type input "lsc"
click at [568, 192] on div "LA LSC Shopfitting Aust Customer" at bounding box center [744, 196] width 664 height 32
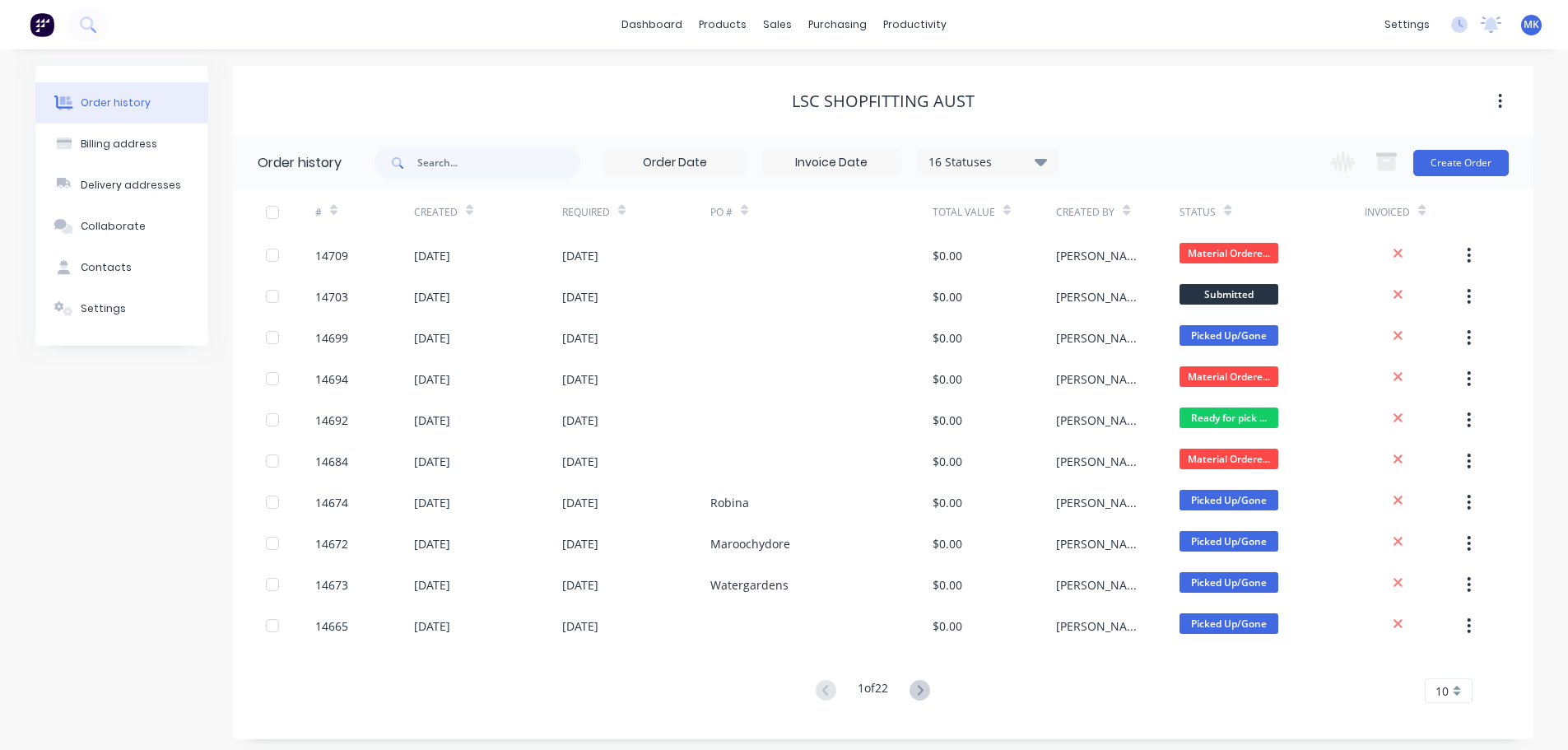
click at [1495, 146] on div "Change order status Submitted Material Ordered/[PERSON_NAME] In Production Cont…" at bounding box center [1413, 163] width 188 height 53
click at [1432, 154] on button "Create Order" at bounding box center [1460, 163] width 95 height 27
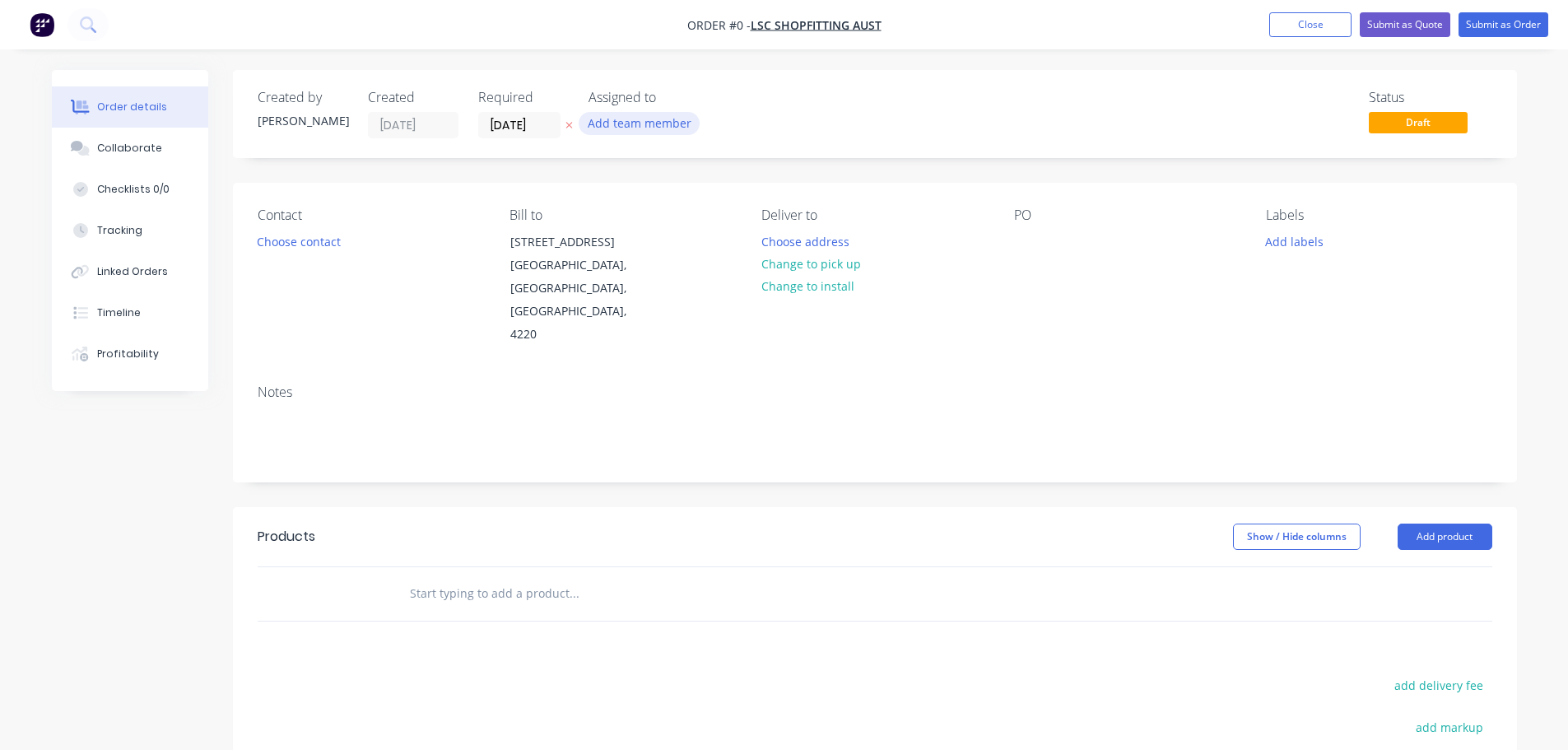
click at [637, 116] on button "Add team member" at bounding box center [639, 123] width 121 height 22
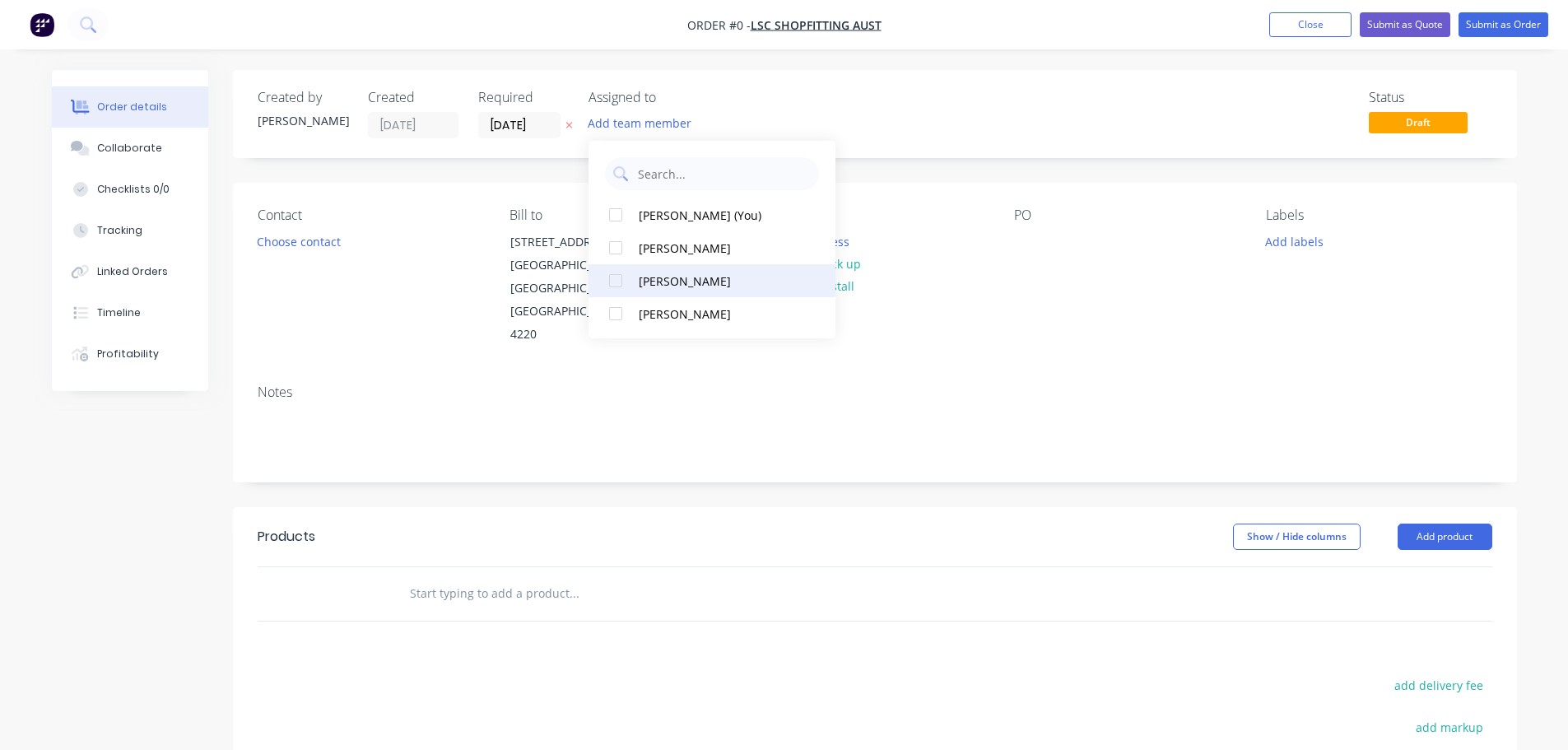
click at [621, 277] on div at bounding box center [615, 280] width 33 height 33
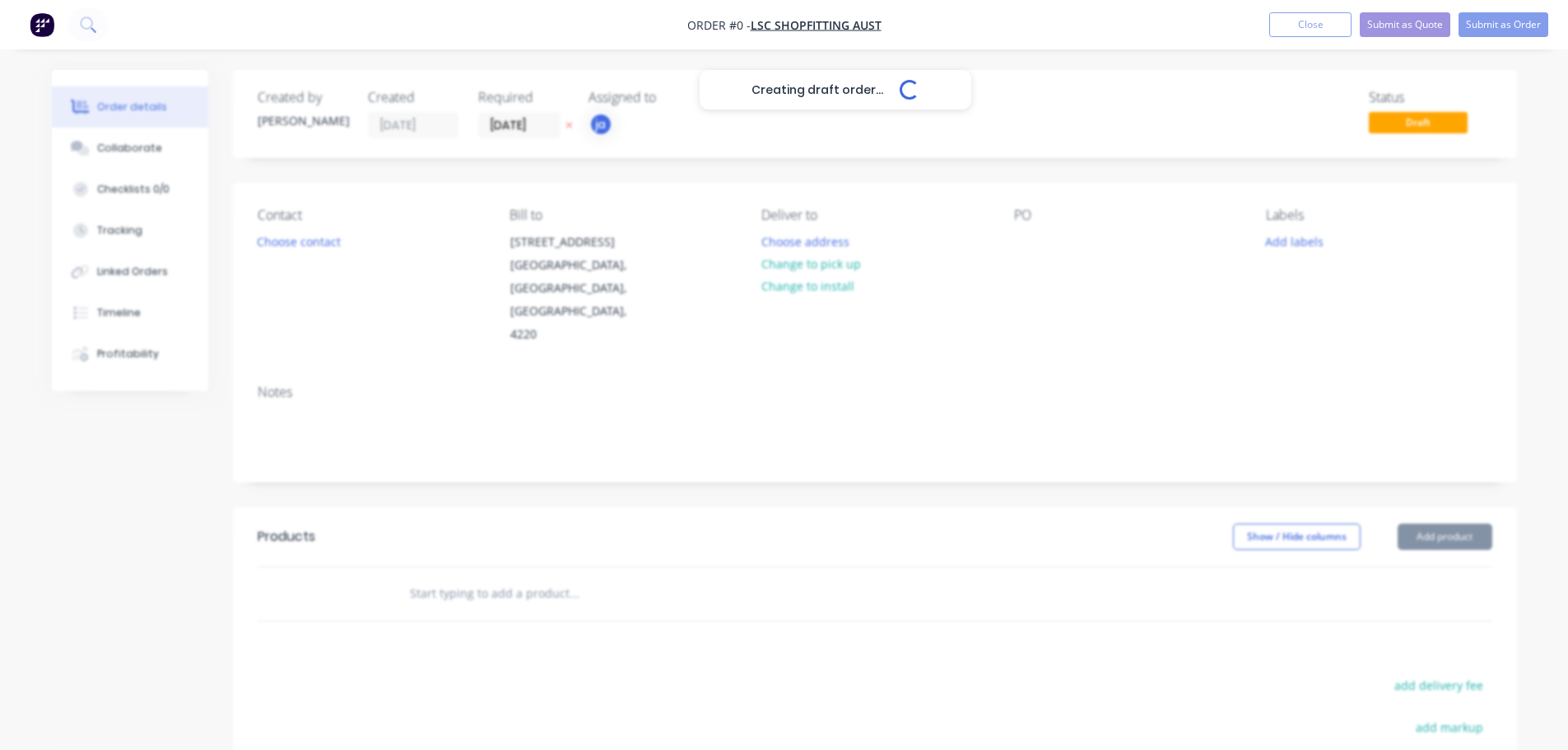
click at [319, 242] on div "Creating draft order... Loading... Order details Collaborate Checklists 0/0 Tra…" at bounding box center [784, 555] width 1498 height 971
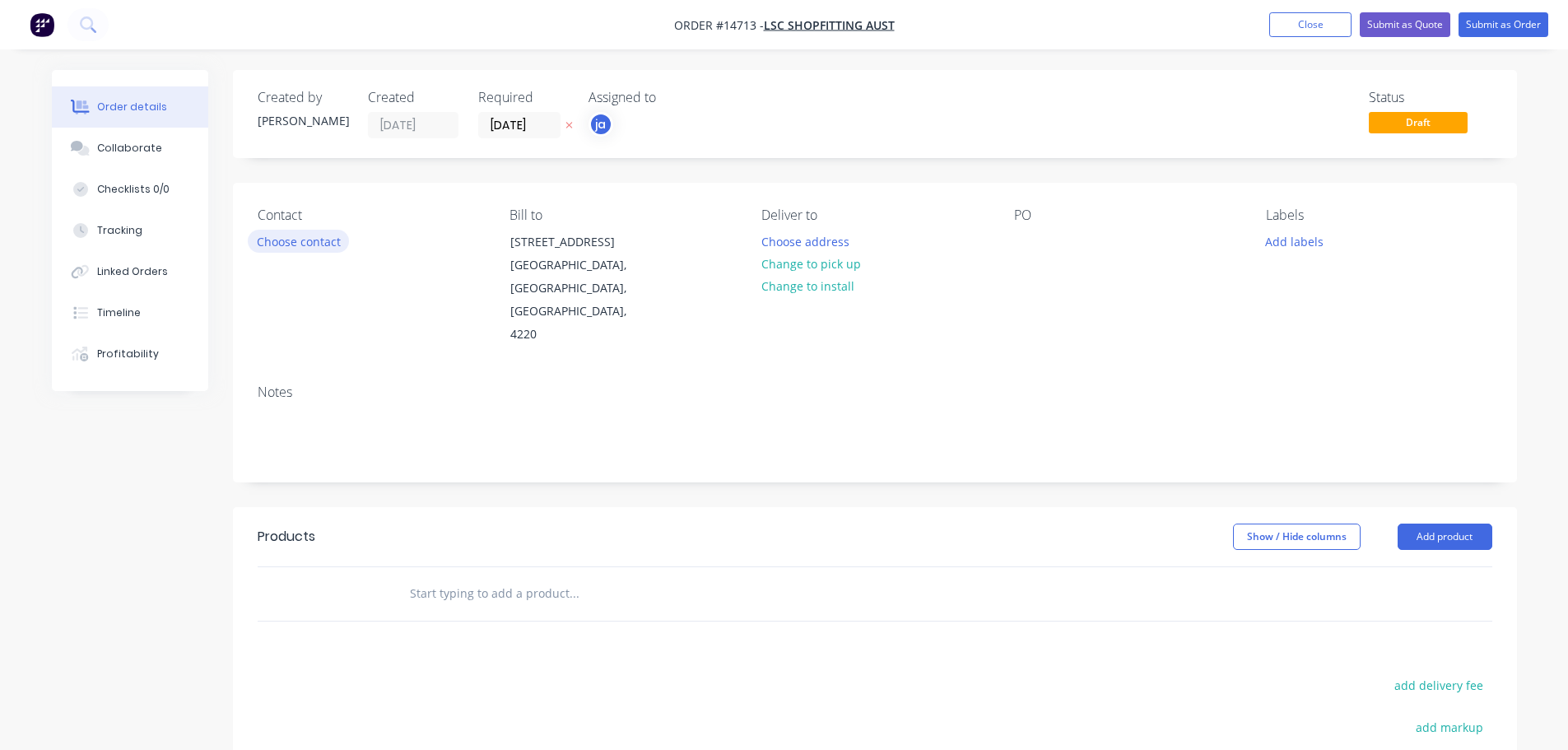
click at [323, 246] on button "Choose contact" at bounding box center [298, 240] width 101 height 22
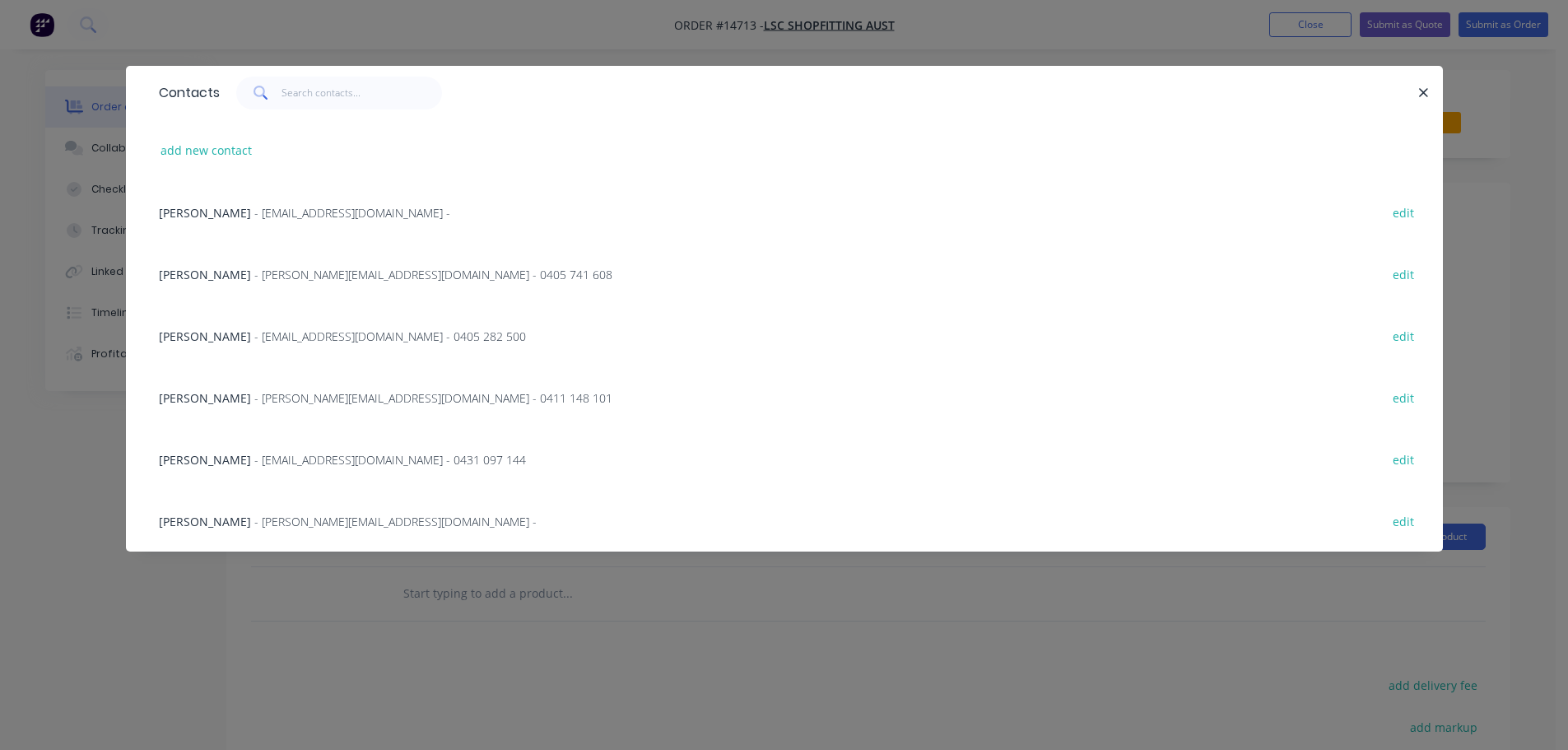
click at [249, 382] on div "Daniel Sherriff - [EMAIL_ADDRESS][DOMAIN_NAME] - 0411 148 101 edit" at bounding box center [784, 397] width 1267 height 61
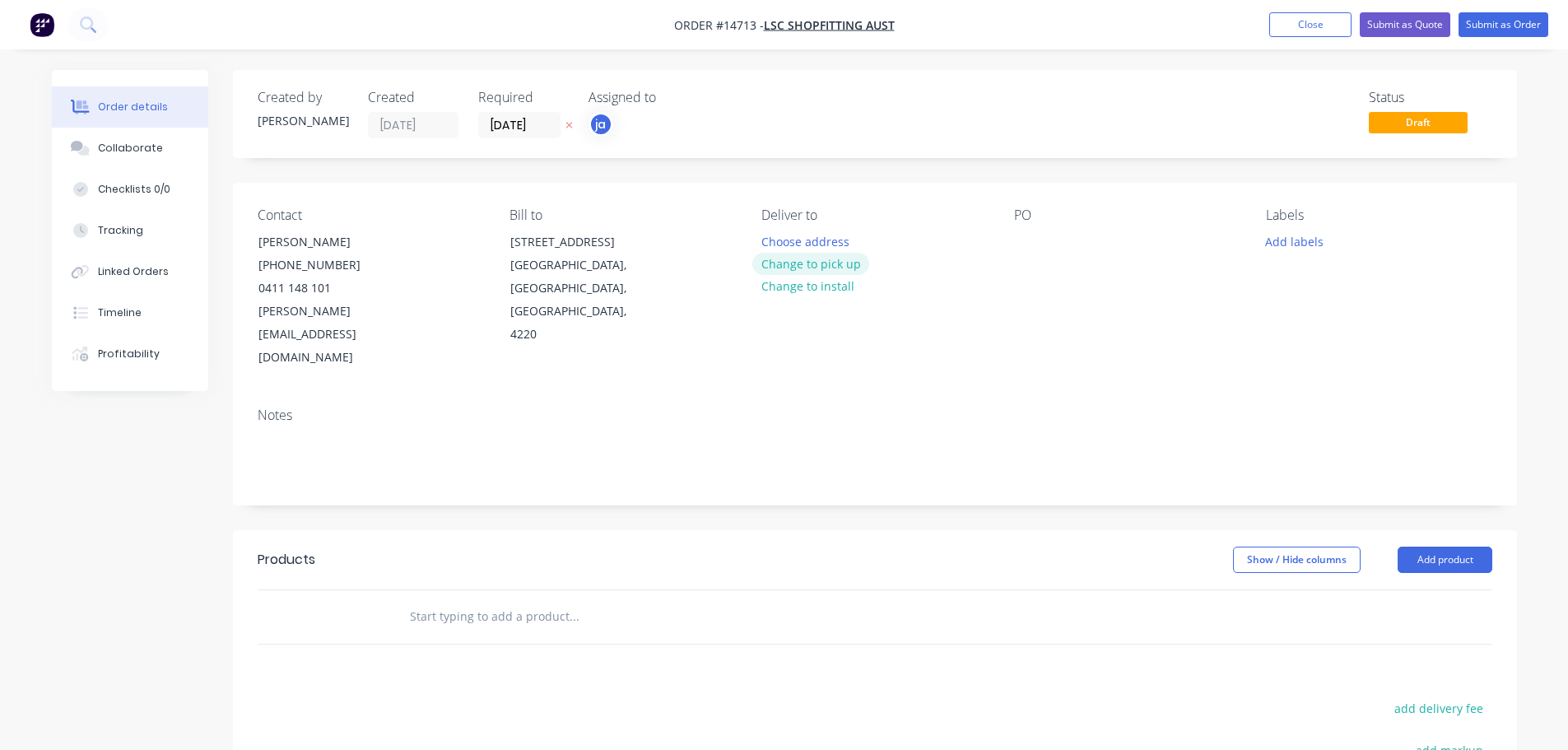
click at [820, 254] on button "Change to pick up" at bounding box center [810, 263] width 117 height 22
click at [1283, 231] on button "Add labels" at bounding box center [1294, 240] width 76 height 22
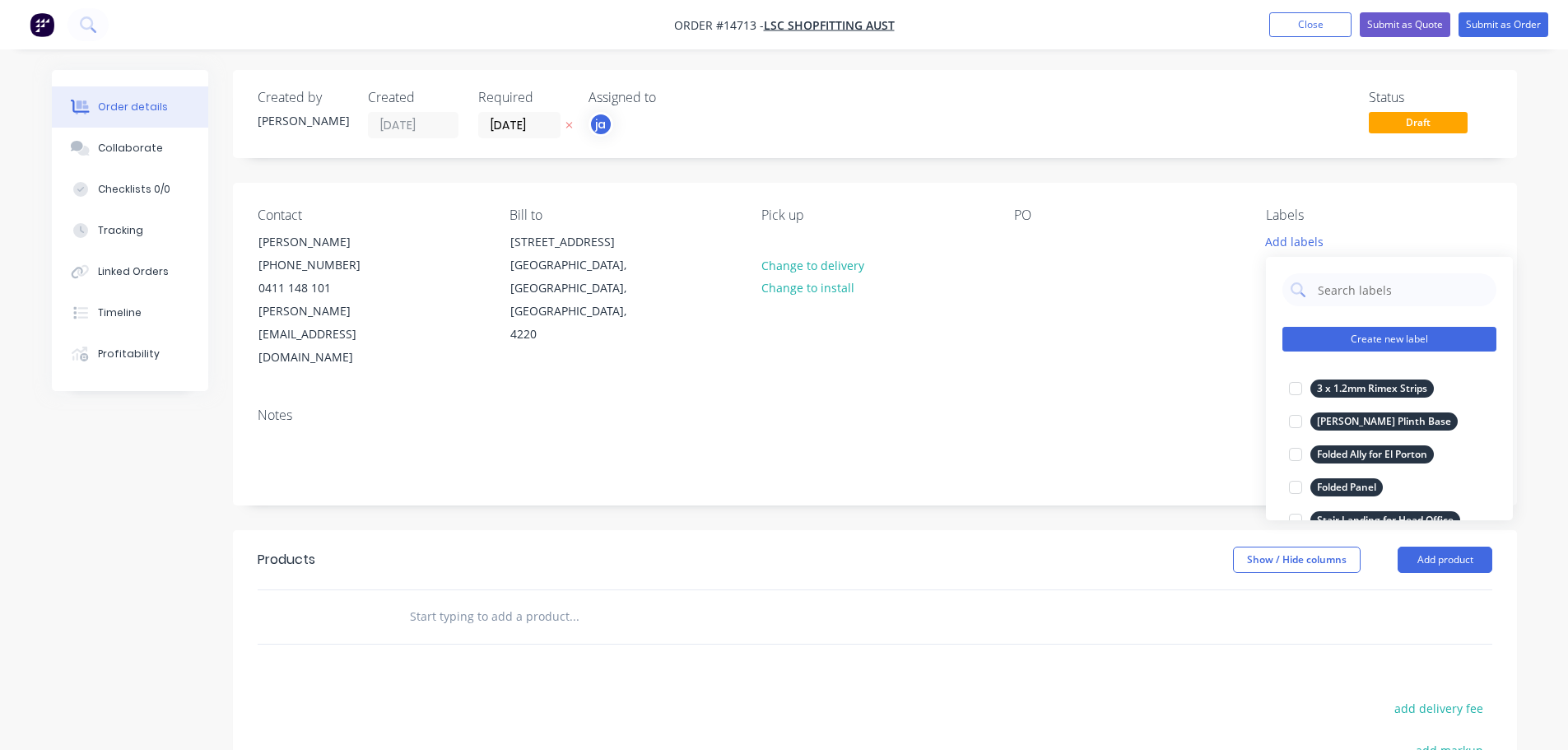
click at [1434, 335] on button "Create new label" at bounding box center [1389, 339] width 214 height 25
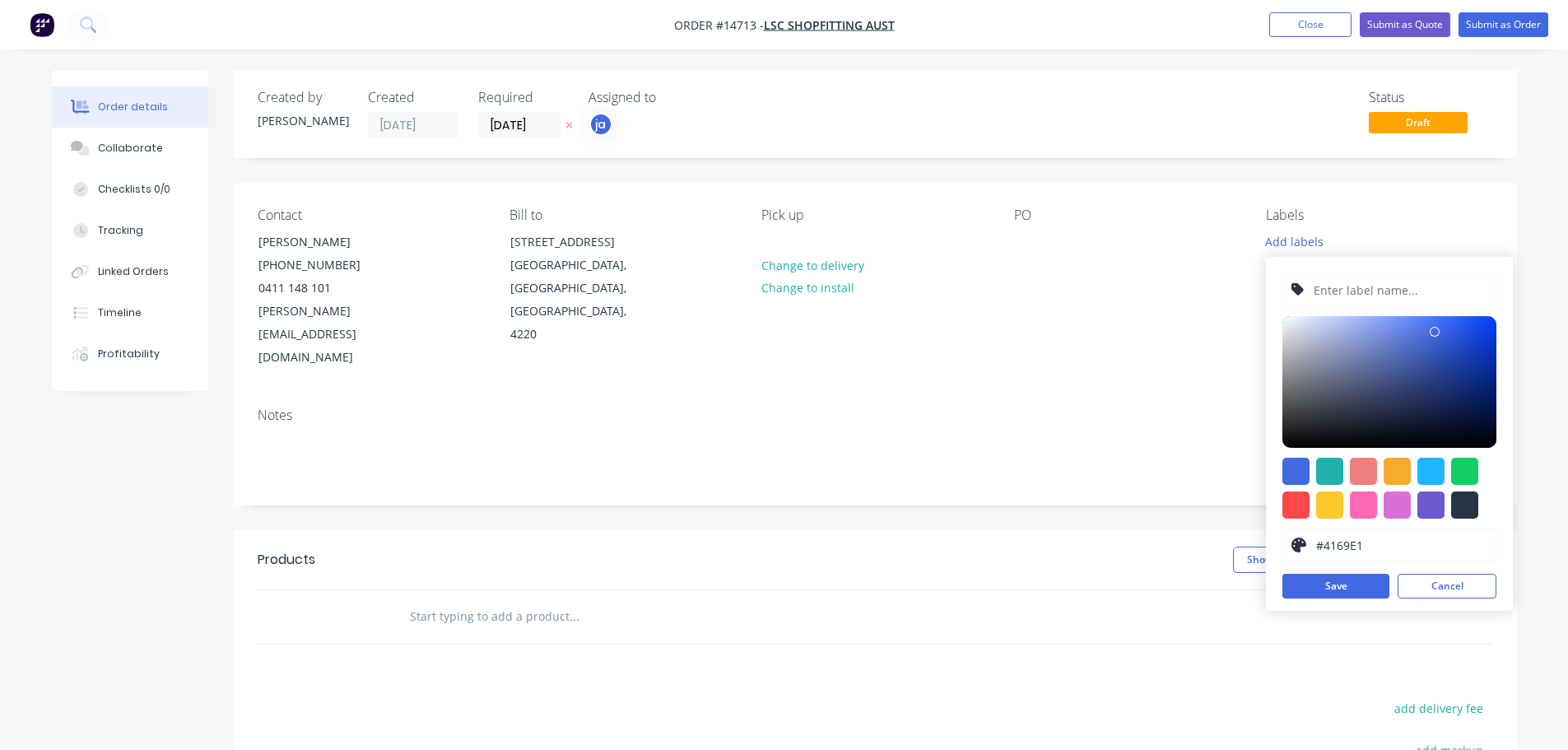
click at [1444, 512] on div at bounding box center [1389, 488] width 214 height 60
click at [1458, 504] on div at bounding box center [1465, 504] width 28 height 28
type input "#273444"
click at [1380, 294] on input "text" at bounding box center [1399, 289] width 175 height 31
paste input "3 x 1.5mm Ally Skirting"
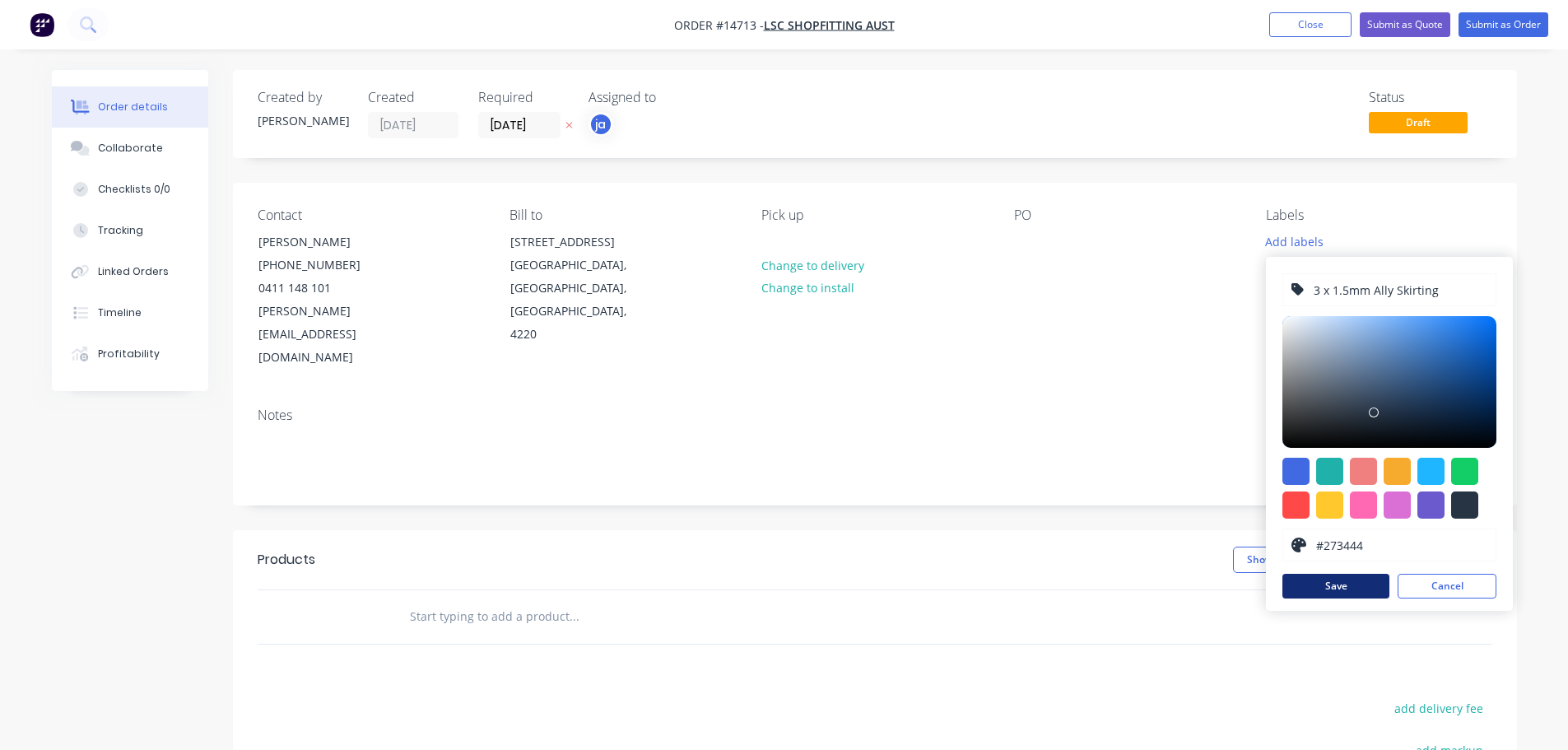
type input "3 x 1.5mm Ally Skirting"
click at [1312, 581] on button "Save" at bounding box center [1336, 586] width 107 height 25
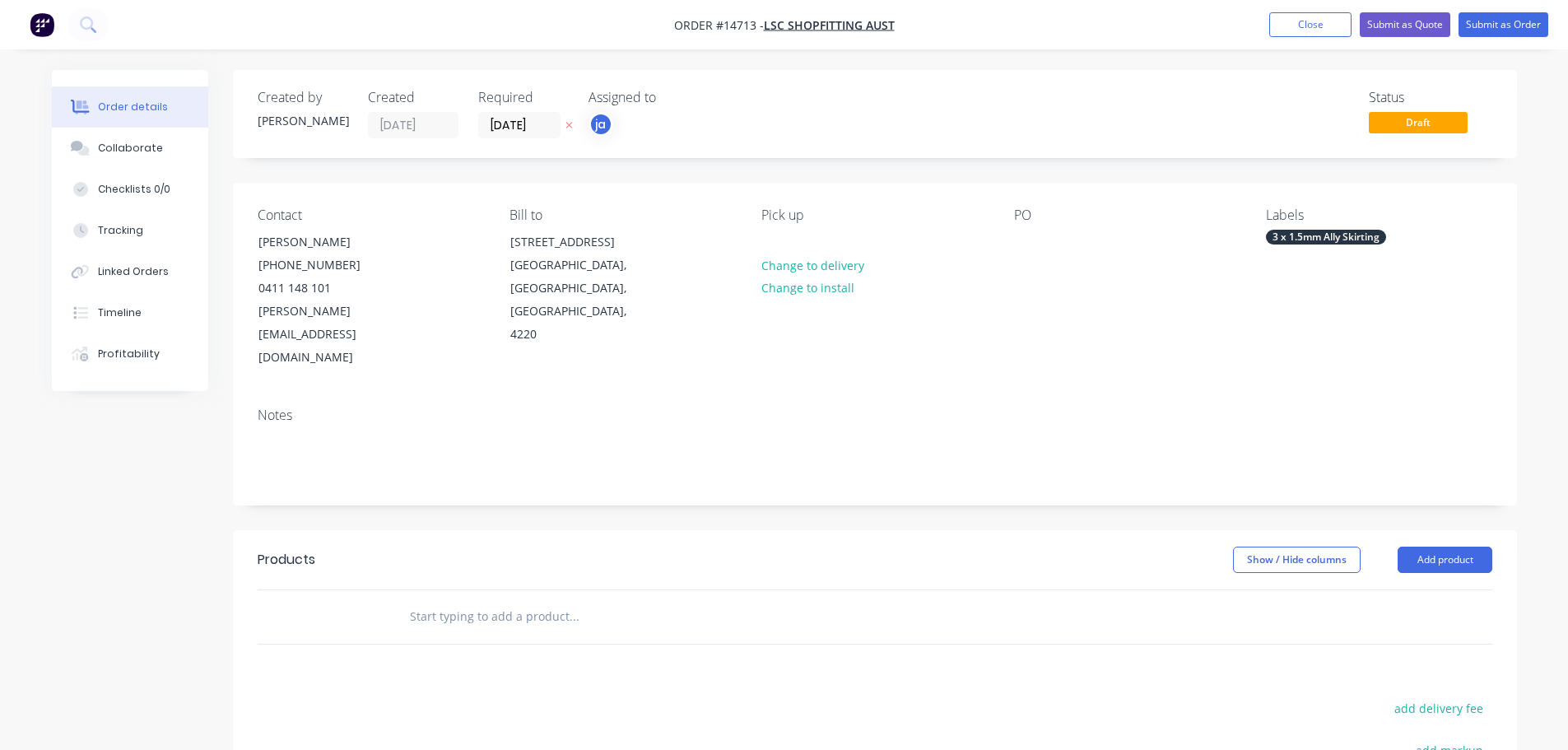
drag, startPoint x: 652, startPoint y: 537, endPoint x: 621, endPoint y: 560, distance: 38.6
click at [651, 539] on header "Products Show / Hide columns Add product" at bounding box center [875, 560] width 1284 height 60
click at [611, 600] on input "text" at bounding box center [574, 616] width 329 height 33
paste input "3 x 1.5mm Ally Skirting"
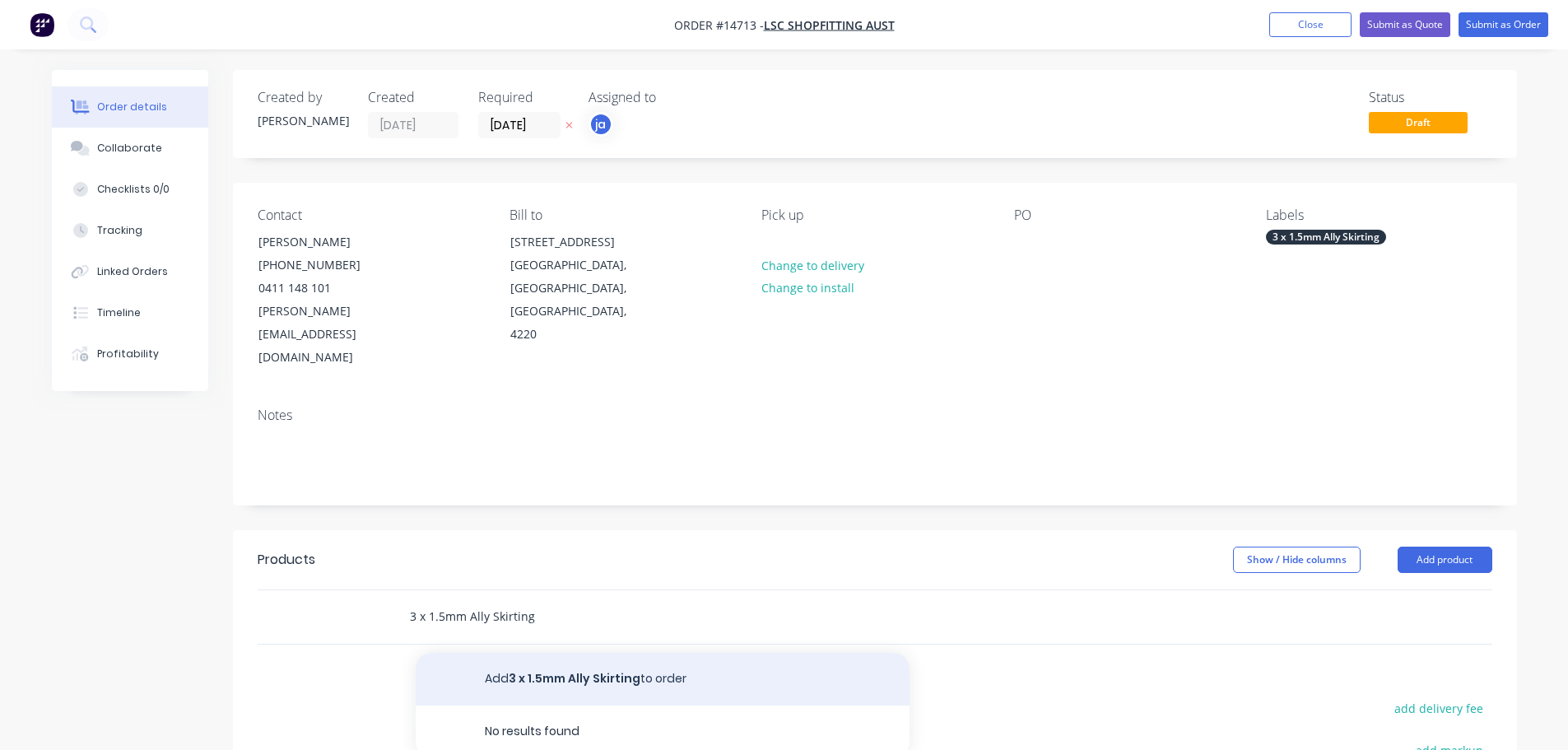
type input "3 x 1.5mm Ally Skirting"
click at [569, 652] on button "Add 3 x 1.5mm Ally Skirting to order" at bounding box center [662, 678] width 494 height 52
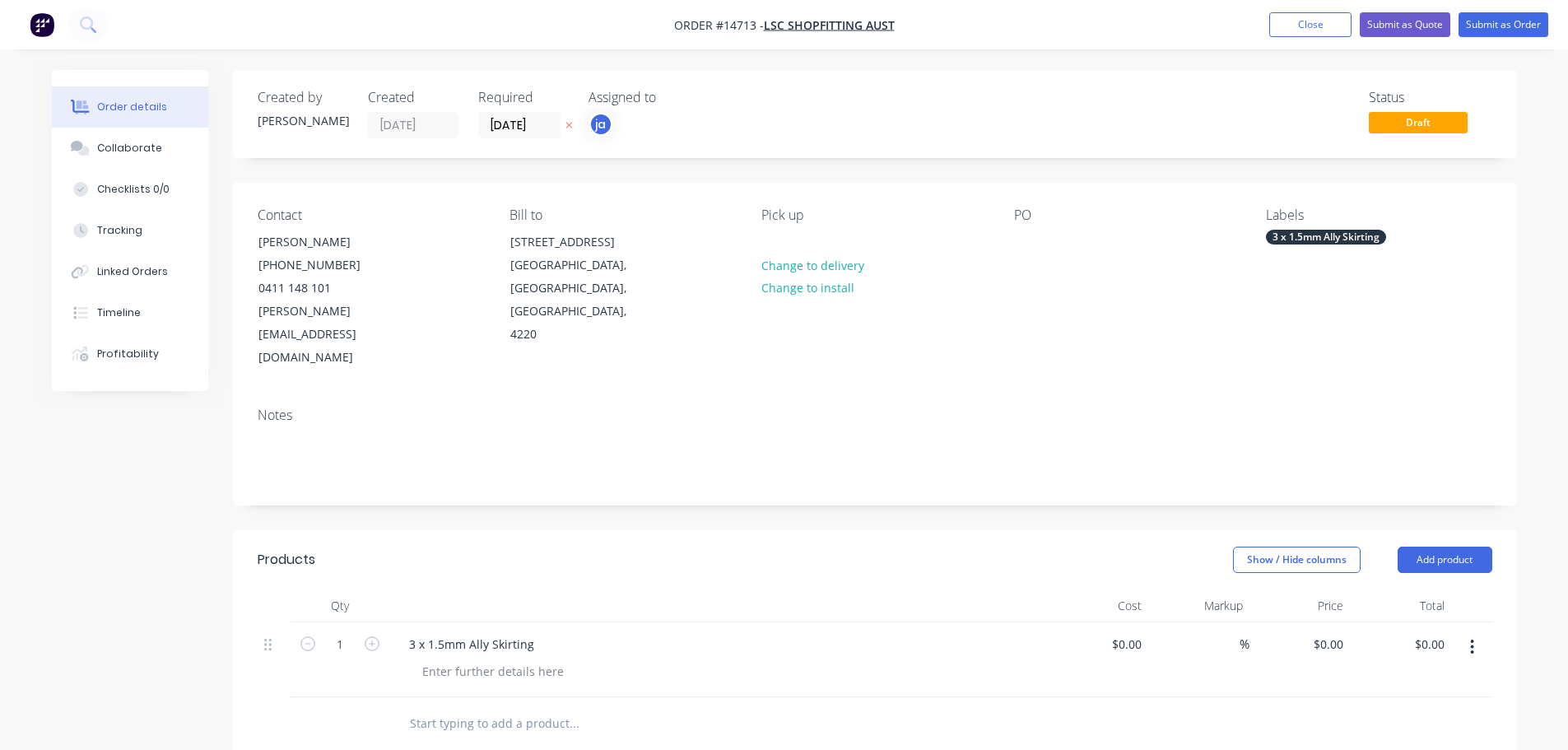
click at [1513, 2] on nav "Order #14713 - LSC Shopfitting Aust Add product Close Submit as Quote Submit as…" at bounding box center [784, 24] width 1568 height 49
click at [1507, 14] on button "Submit as Order" at bounding box center [1503, 25] width 90 height 25
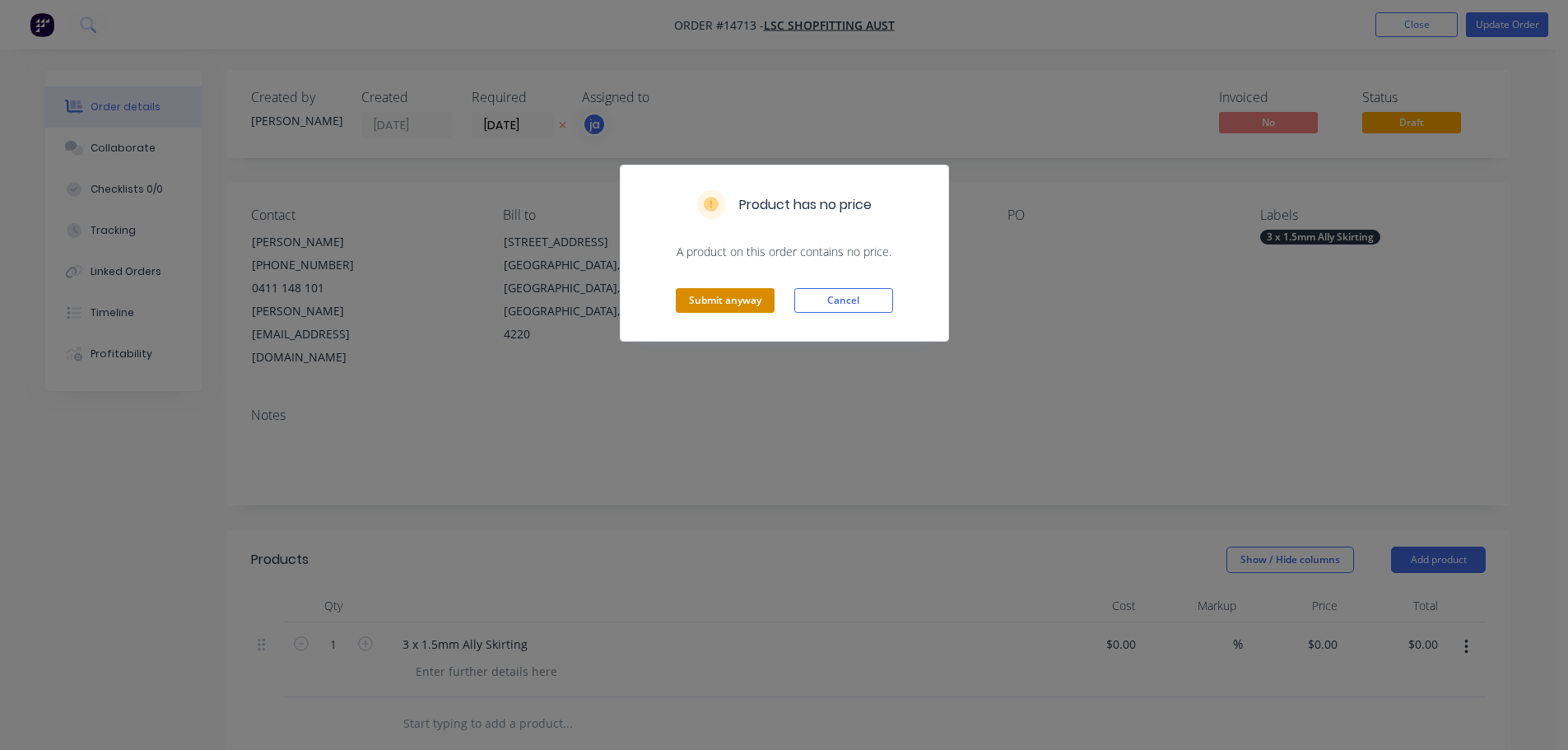
click at [693, 299] on button "Submit anyway" at bounding box center [724, 301] width 99 height 25
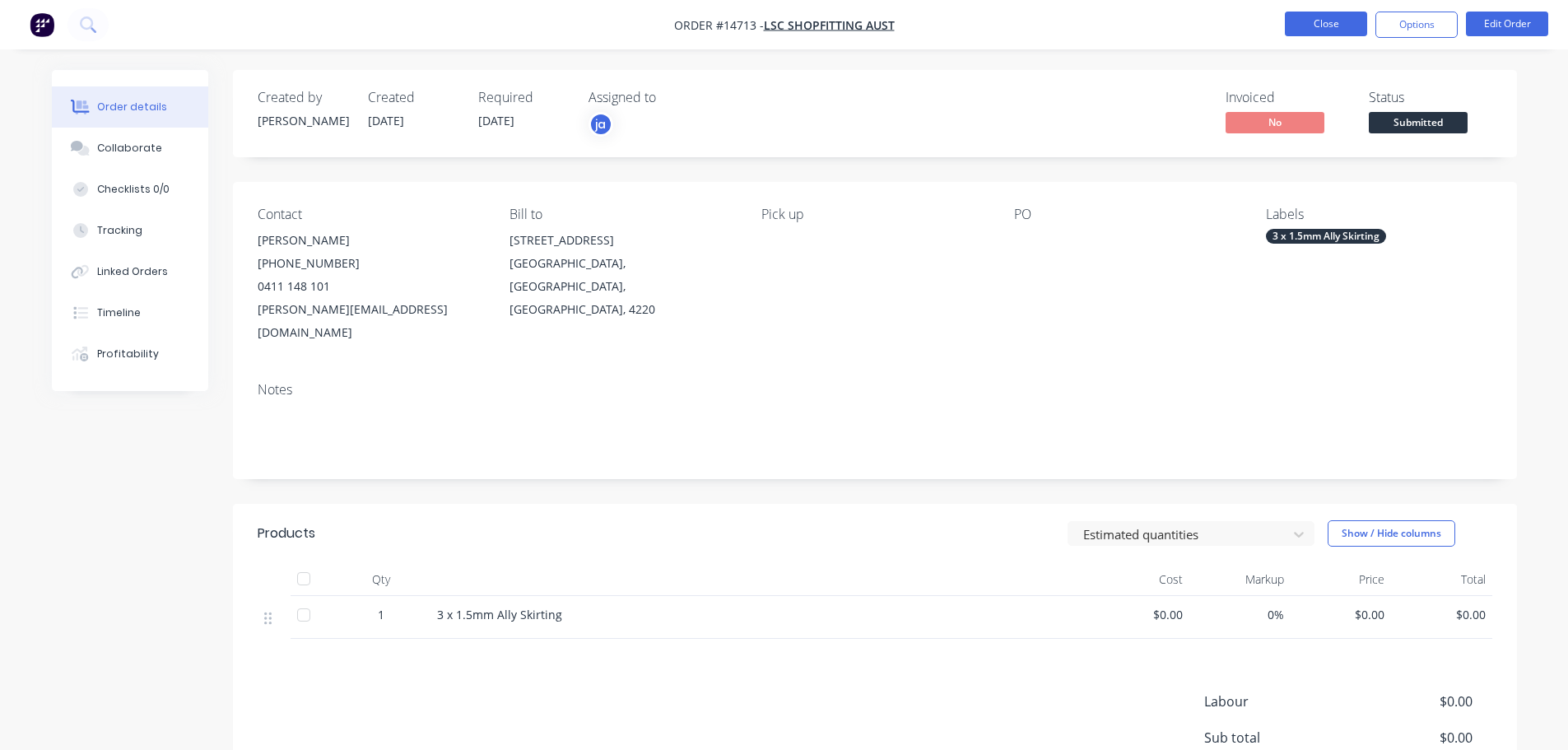
click at [1309, 24] on button "Close" at bounding box center [1326, 24] width 82 height 25
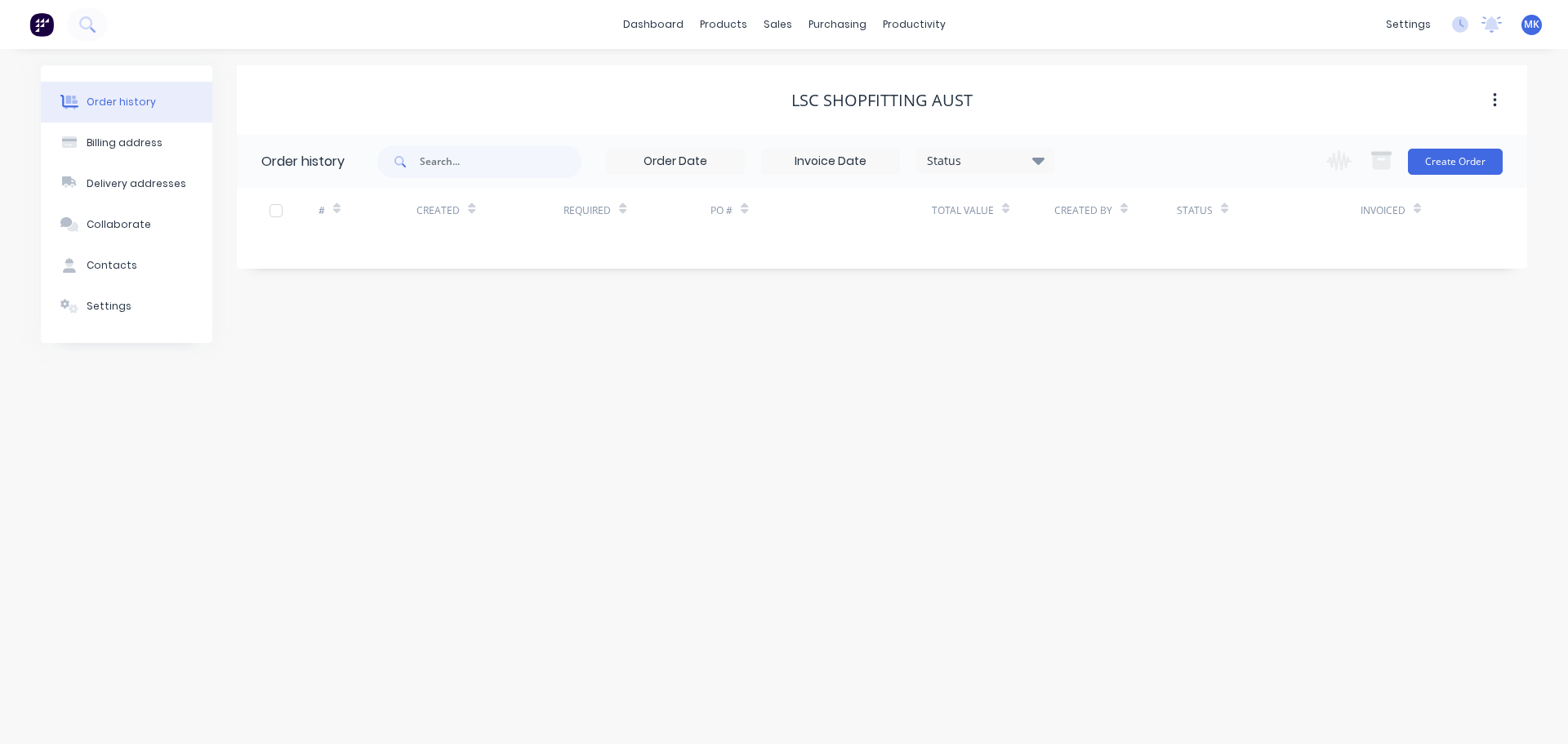
click at [879, 39] on div "dashboard products sales purchasing productivity dashboard products Product Cat…" at bounding box center [784, 24] width 1568 height 49
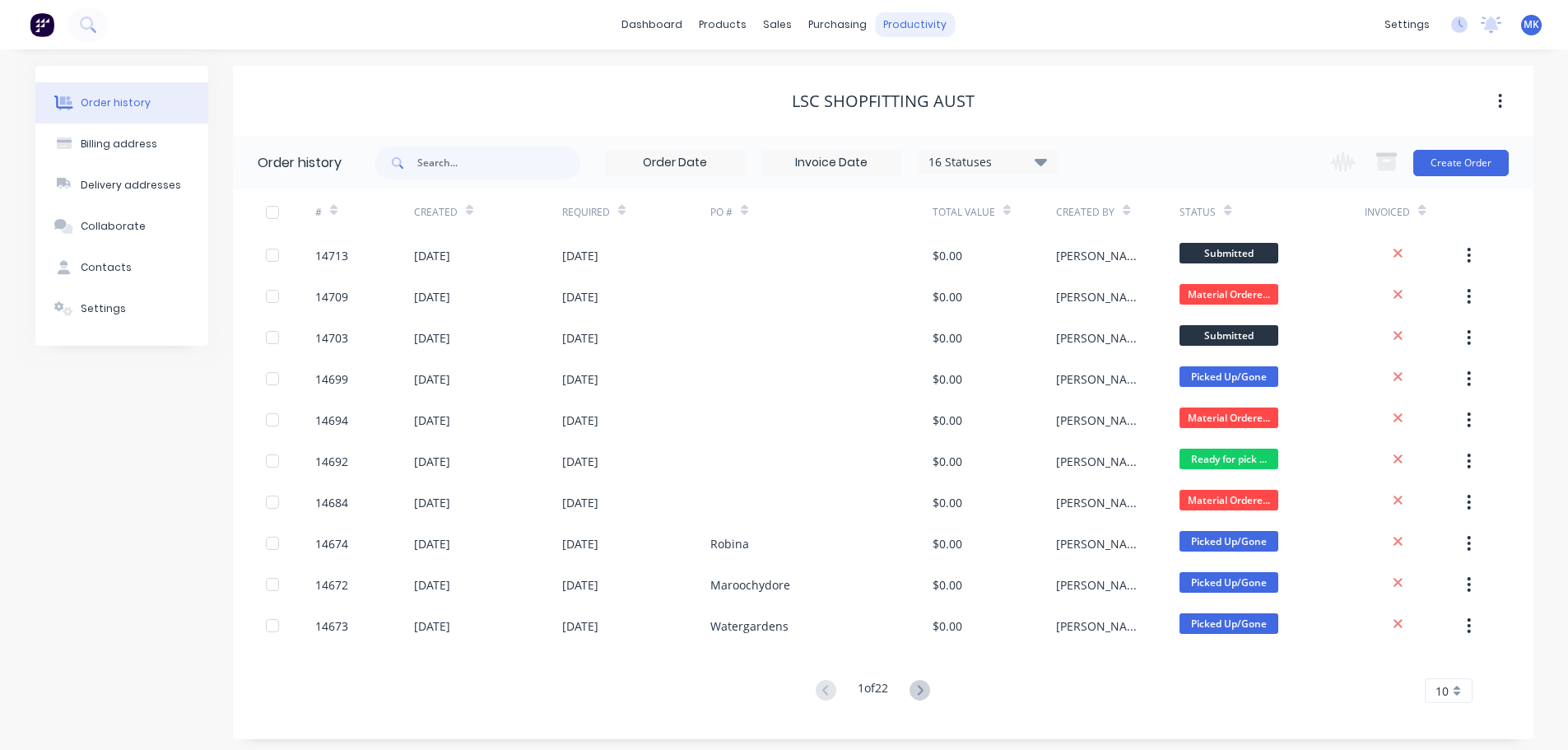
click at [890, 31] on div "productivity" at bounding box center [915, 25] width 80 height 25
click at [888, 82] on link "Workflow" at bounding box center [979, 77] width 218 height 33
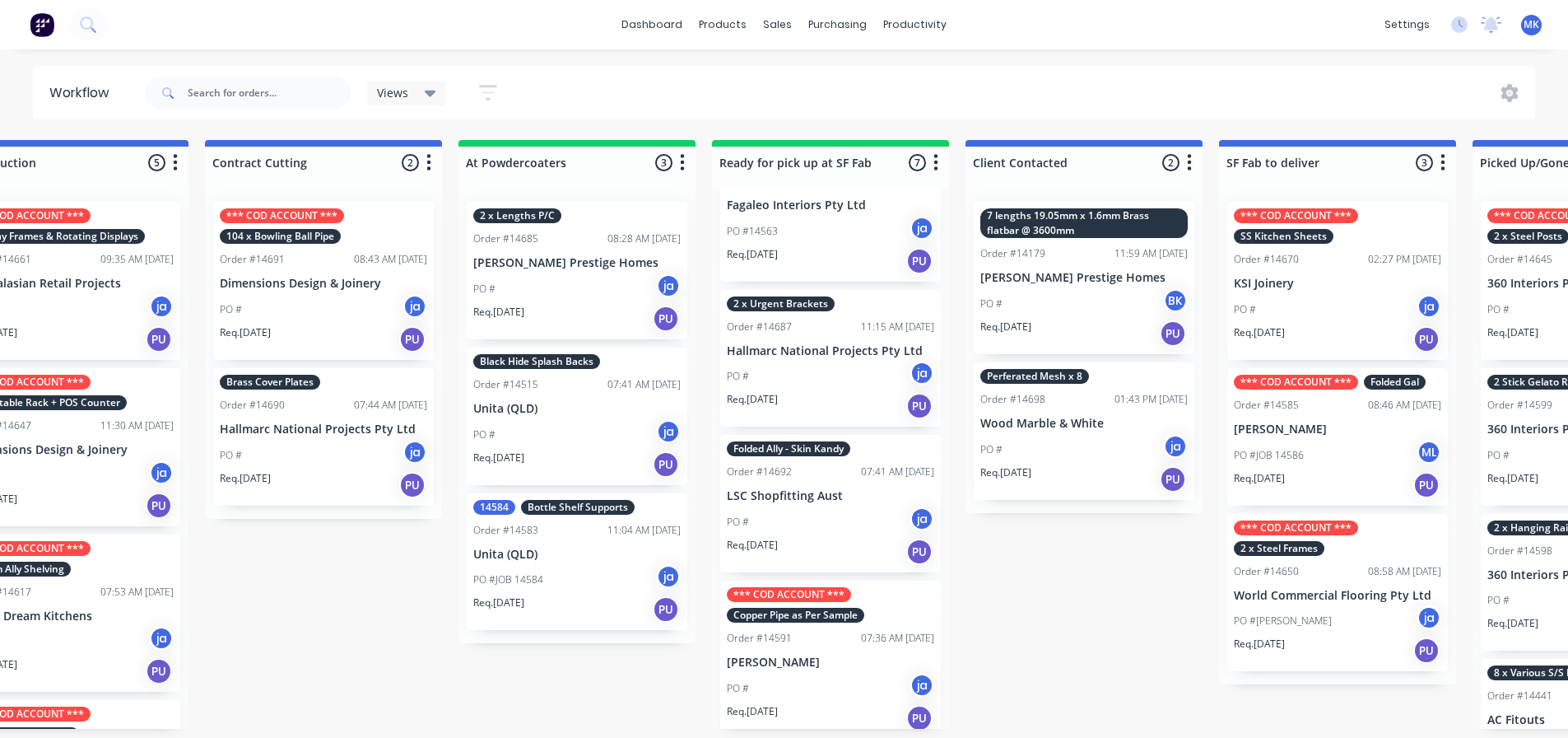
scroll to position [115, 0]
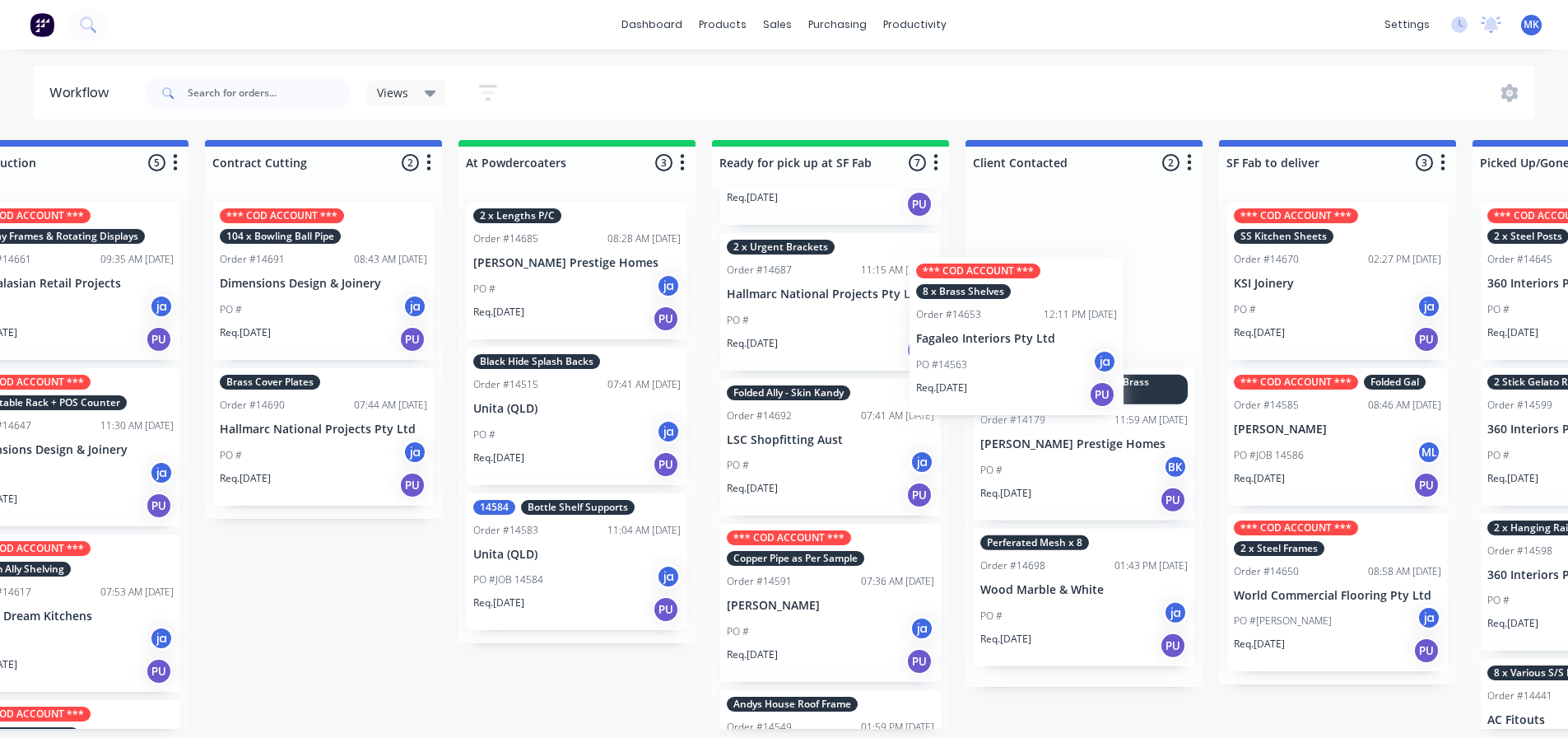
drag, startPoint x: 786, startPoint y: 361, endPoint x: 983, endPoint y: 388, distance: 198.8
click at [983, 388] on div "Submitted 21 Status colour #273444 hex #273444 Save Cancel Summaries Total orde…" at bounding box center [769, 434] width 2744 height 588
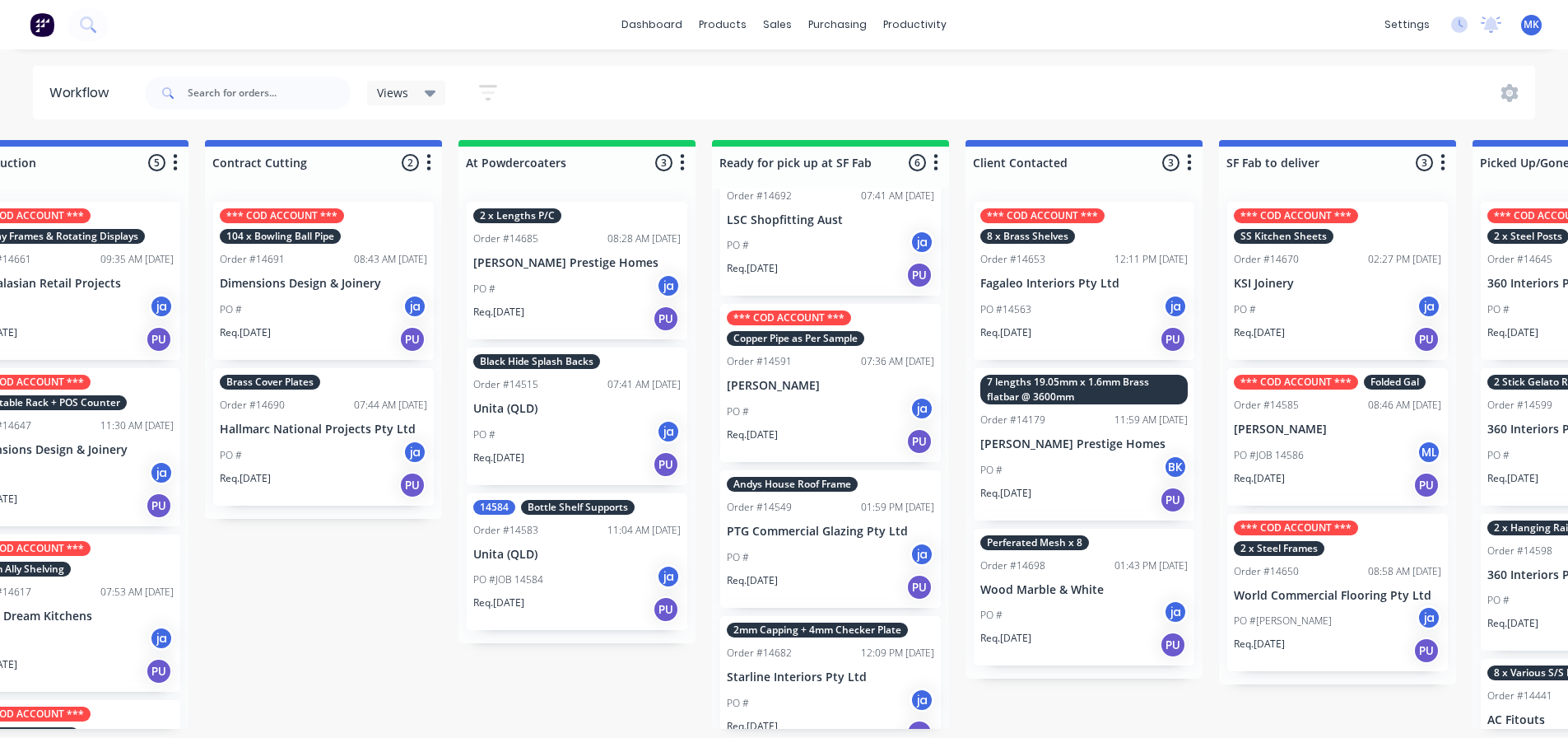
scroll to position [360, 0]
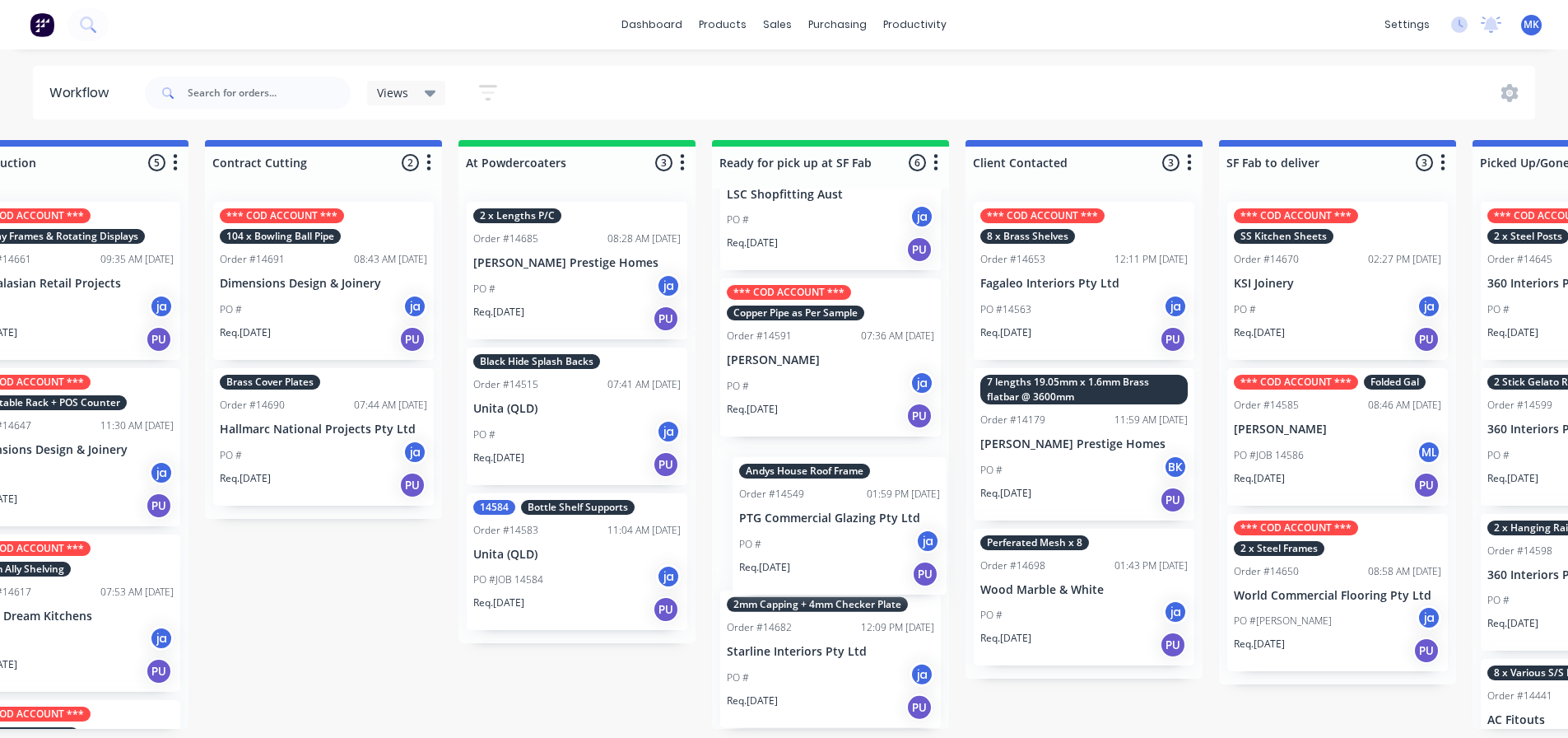
drag, startPoint x: 812, startPoint y: 486, endPoint x: 828, endPoint y: 501, distance: 21.9
click at [828, 501] on div "*** COD ACCOUNT *** S/S for Ute Order #14613 11:48 AM [DATE] cabinet artistry P…" at bounding box center [830, 458] width 237 height 540
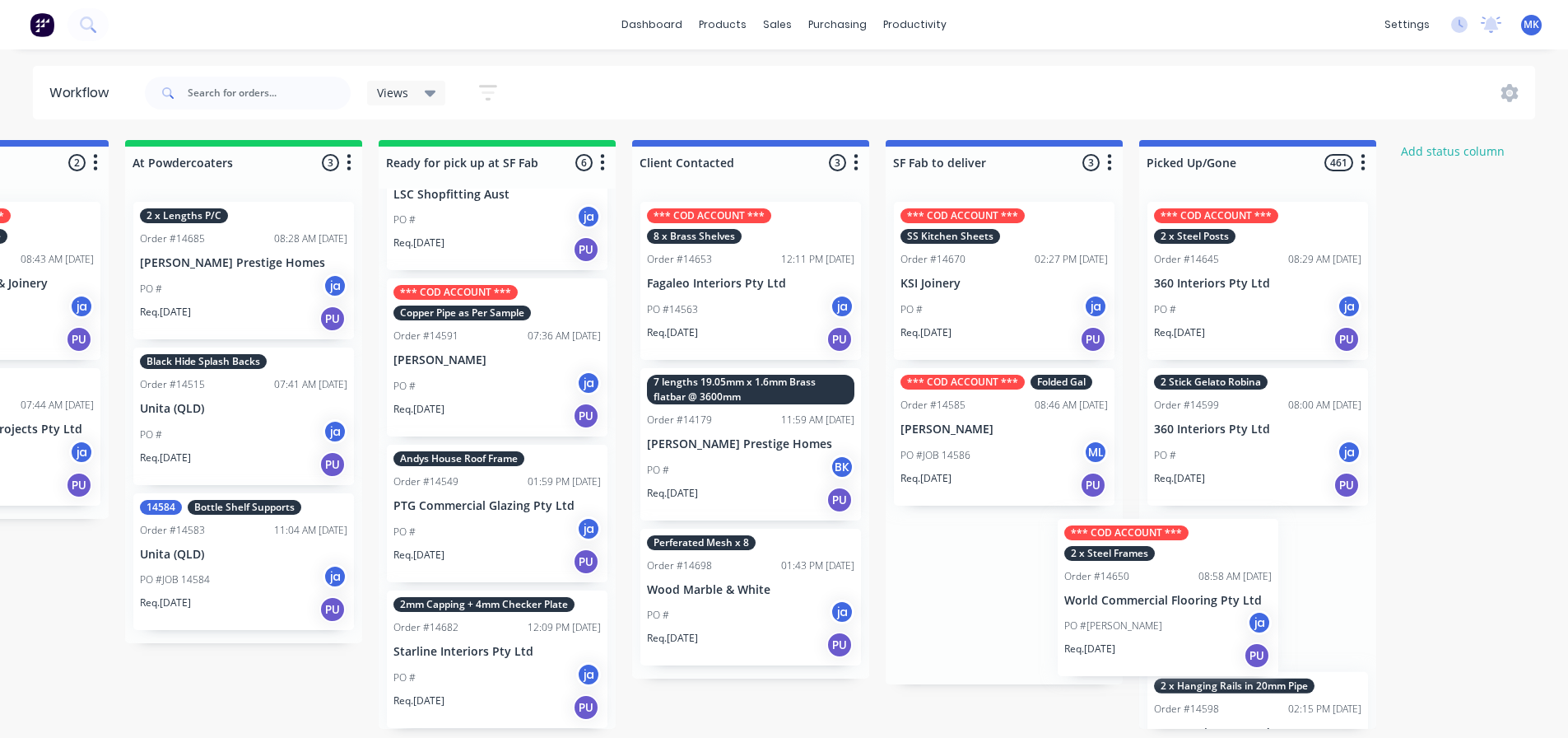
scroll to position [1, 0]
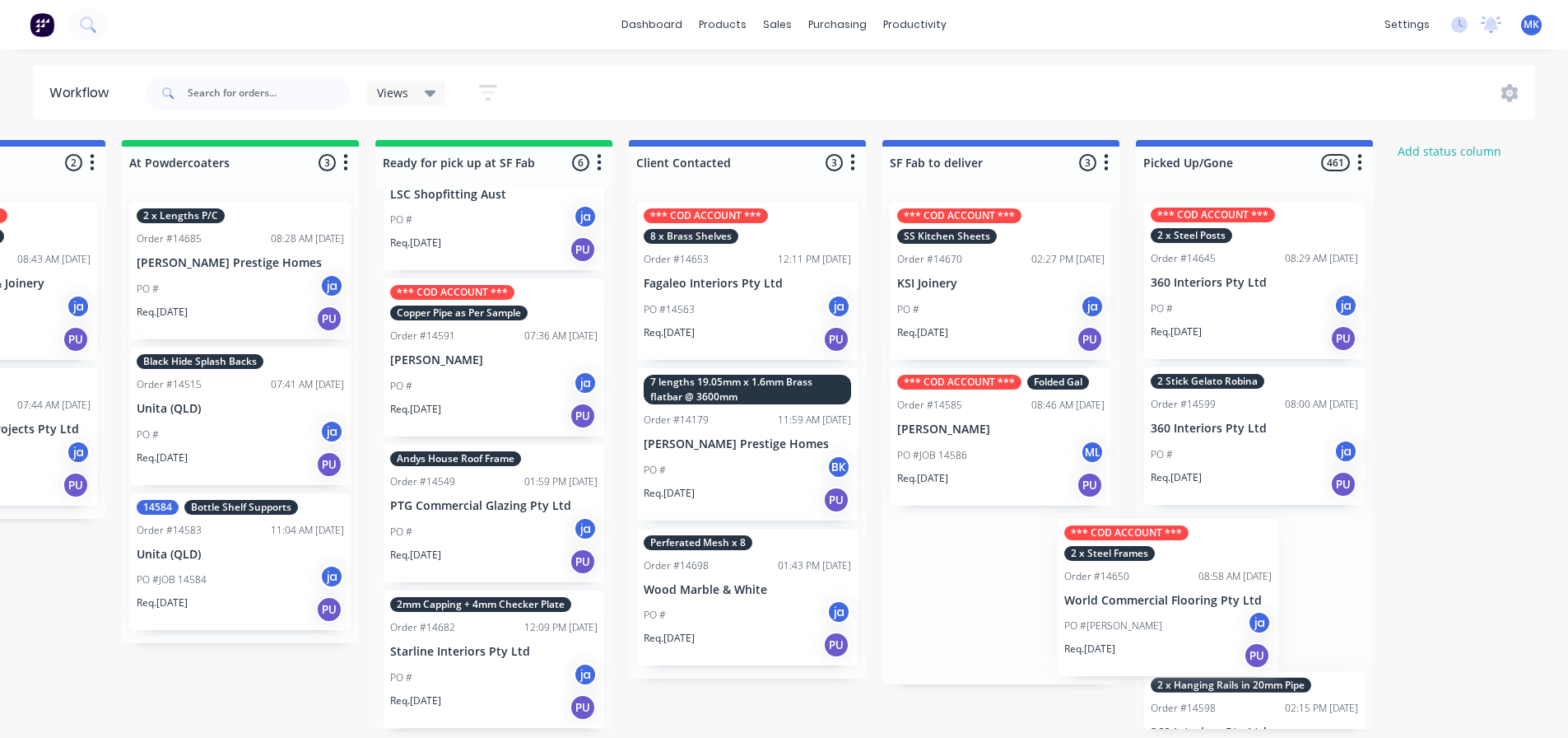
drag, startPoint x: 1002, startPoint y: 572, endPoint x: 1206, endPoint y: 570, distance: 204.0
click at [1206, 570] on div "Submitted 21 Status colour #273444 hex #273444 Save Cancel Summaries Total orde…" at bounding box center [432, 434] width 2744 height 588
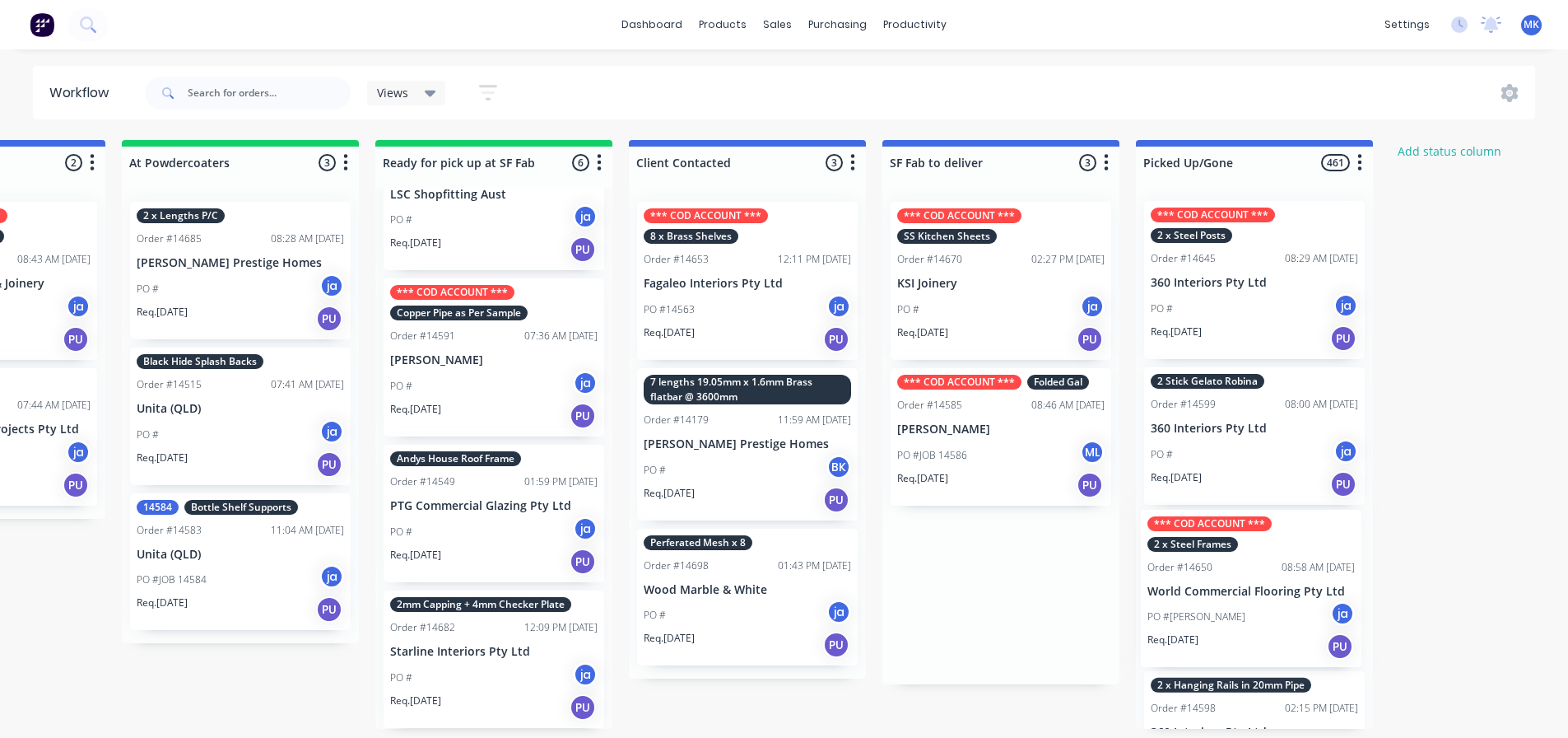
scroll to position [4, 931]
